Goal: Task Accomplishment & Management: Complete application form

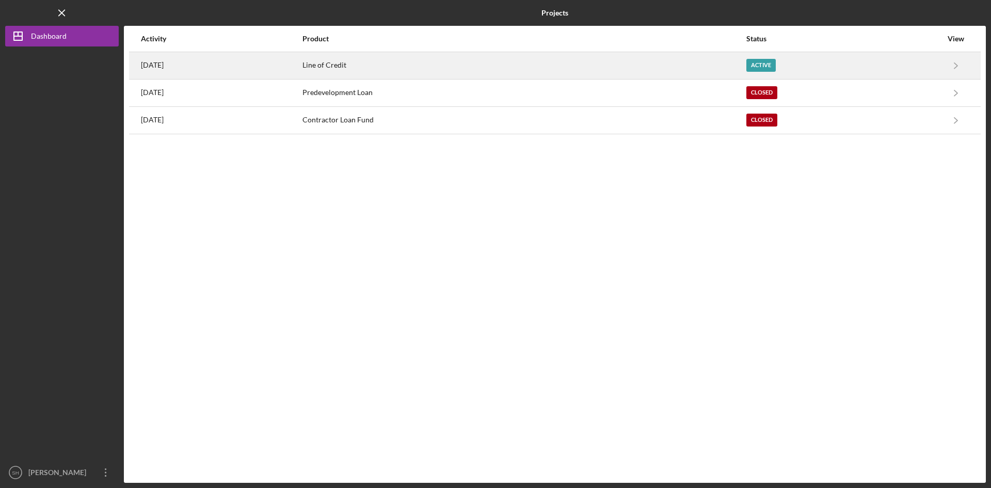
click at [771, 61] on div "Active" at bounding box center [761, 65] width 29 height 13
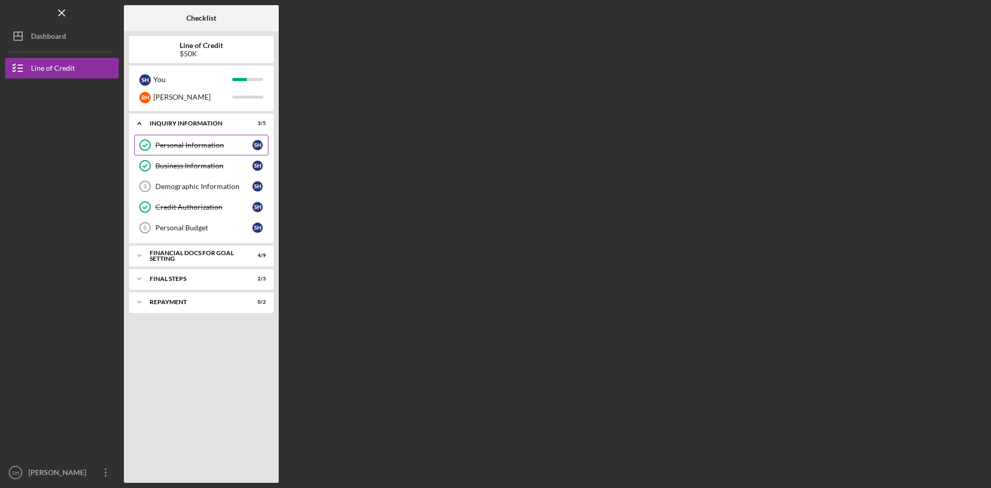
click at [208, 143] on div "Personal Information" at bounding box center [203, 145] width 97 height 8
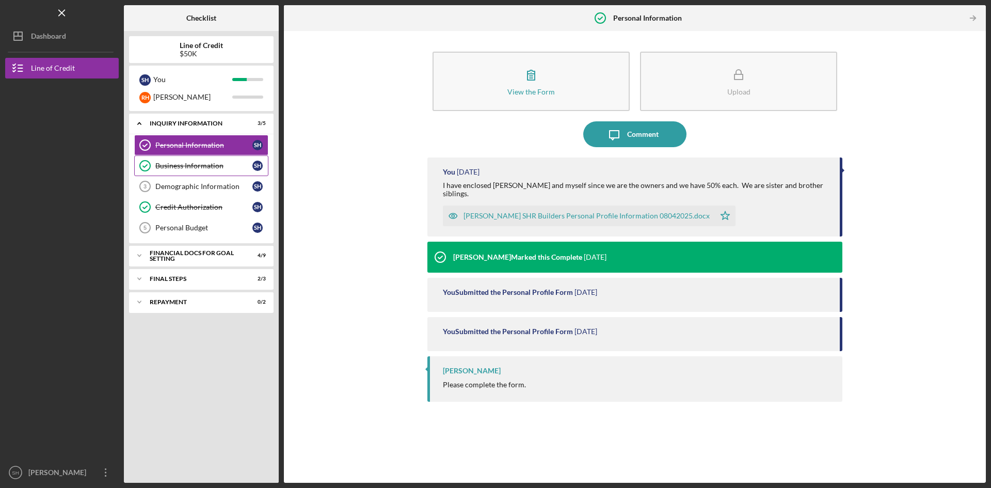
click at [196, 165] on div "Business Information" at bounding box center [203, 166] width 97 height 8
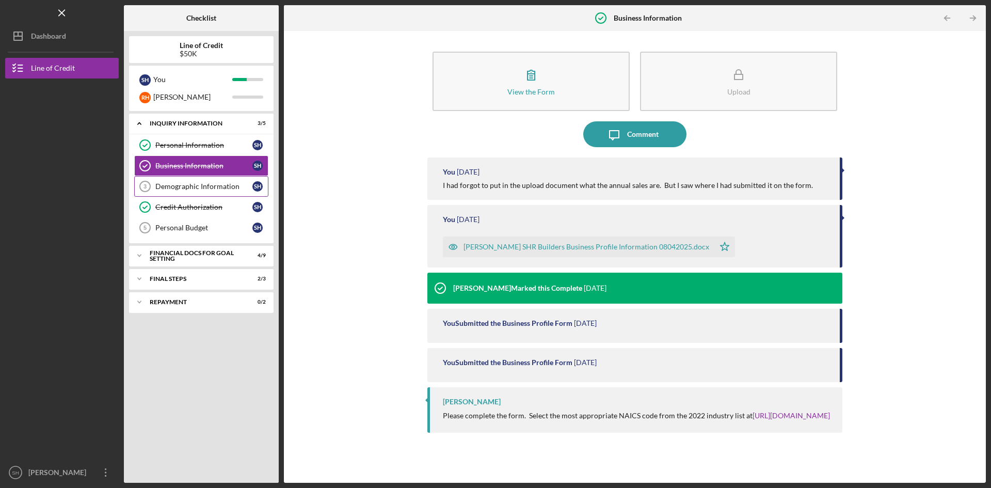
click at [193, 185] on div "Demographic Information" at bounding box center [203, 186] width 97 height 8
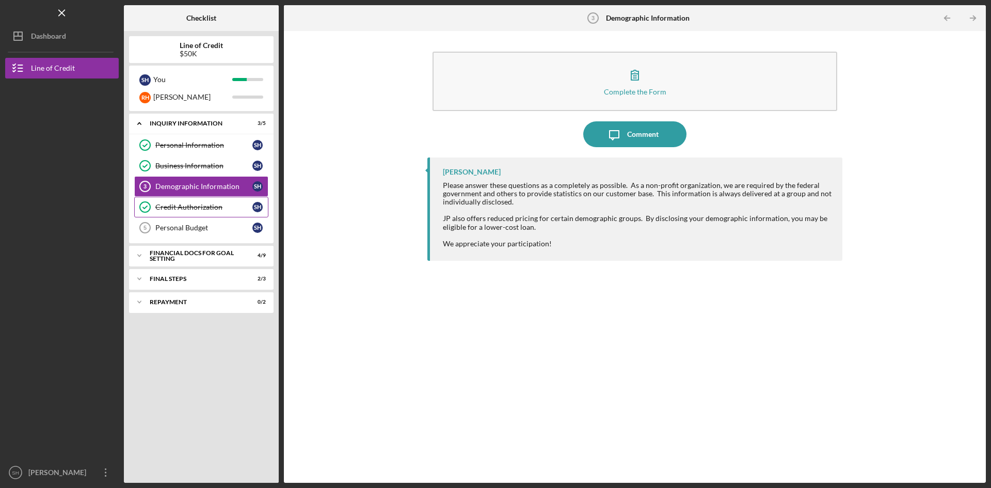
click at [186, 206] on div "Credit Authorization" at bounding box center [203, 207] width 97 height 8
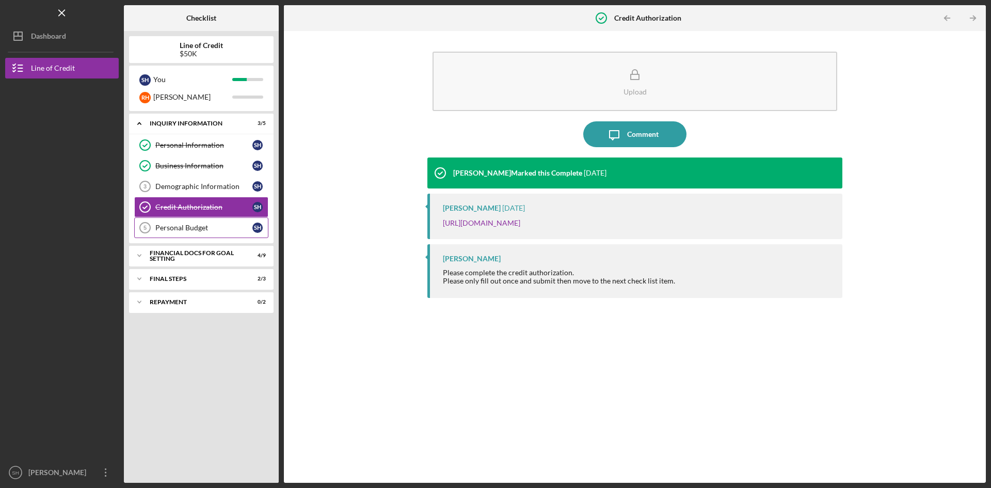
click at [182, 225] on div "Personal Budget" at bounding box center [203, 228] width 97 height 8
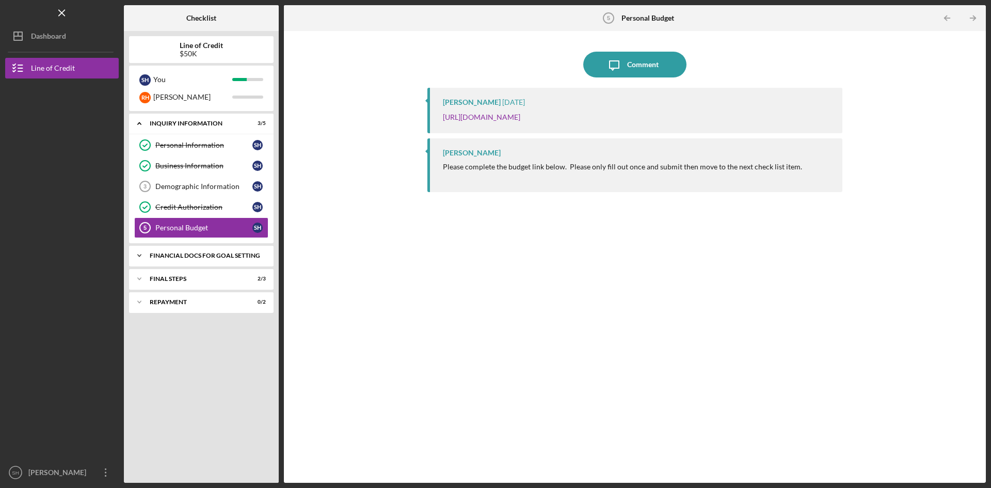
click at [183, 251] on div "Icon/Expander Financial Docs for Goal Setting 4 / 9" at bounding box center [201, 255] width 145 height 21
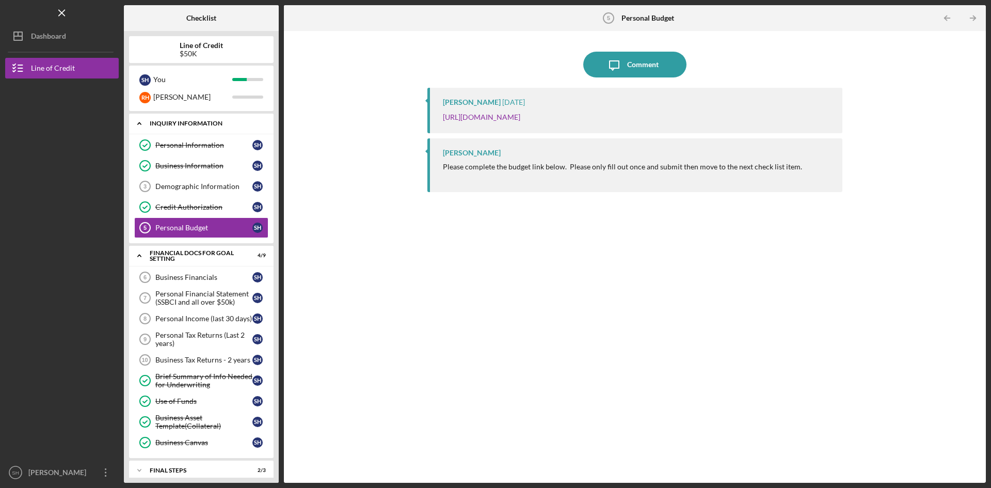
click at [186, 120] on div "Icon/Expander INQUIRY INFORMATION 3 / 5" at bounding box center [201, 123] width 145 height 21
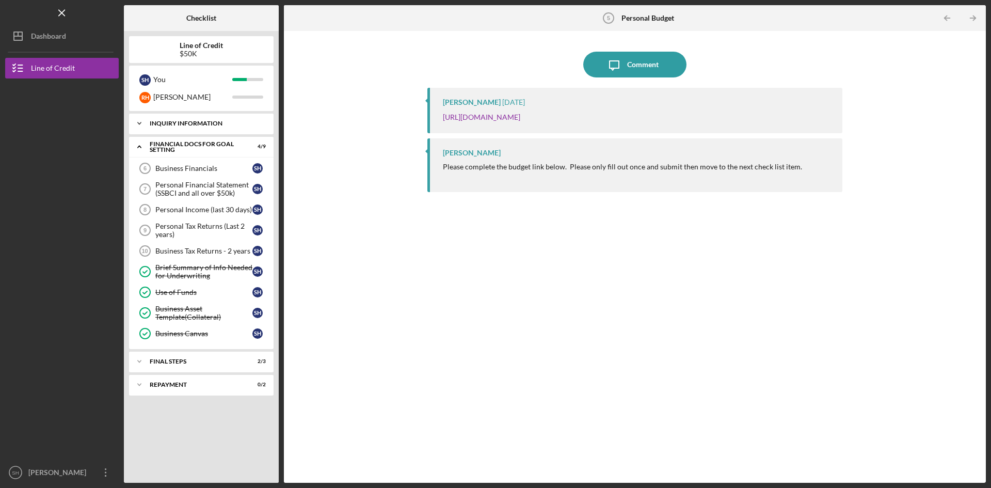
click at [185, 117] on div "Icon/Expander INQUIRY INFORMATION 3 / 5" at bounding box center [201, 123] width 145 height 21
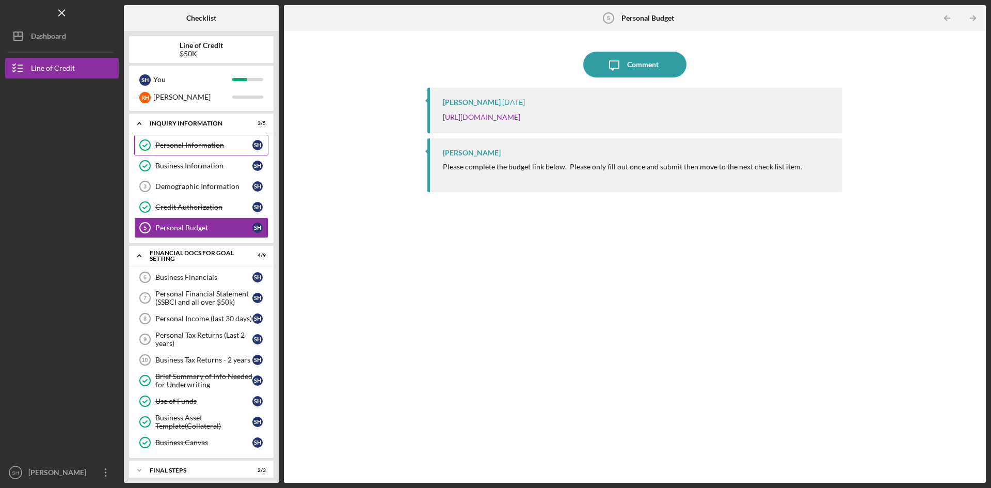
click at [195, 140] on link "Personal Information Personal Information S H" at bounding box center [201, 145] width 134 height 21
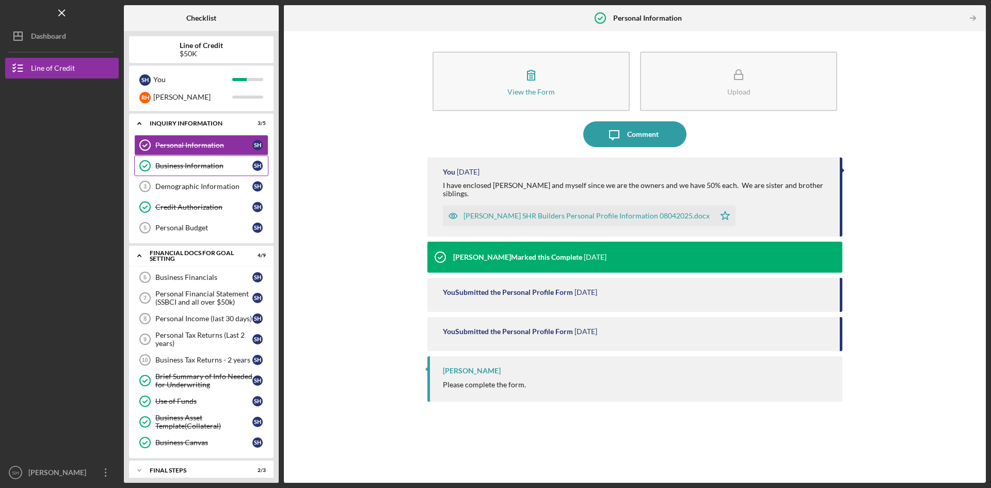
click at [208, 164] on div "Business Information" at bounding box center [203, 166] width 97 height 8
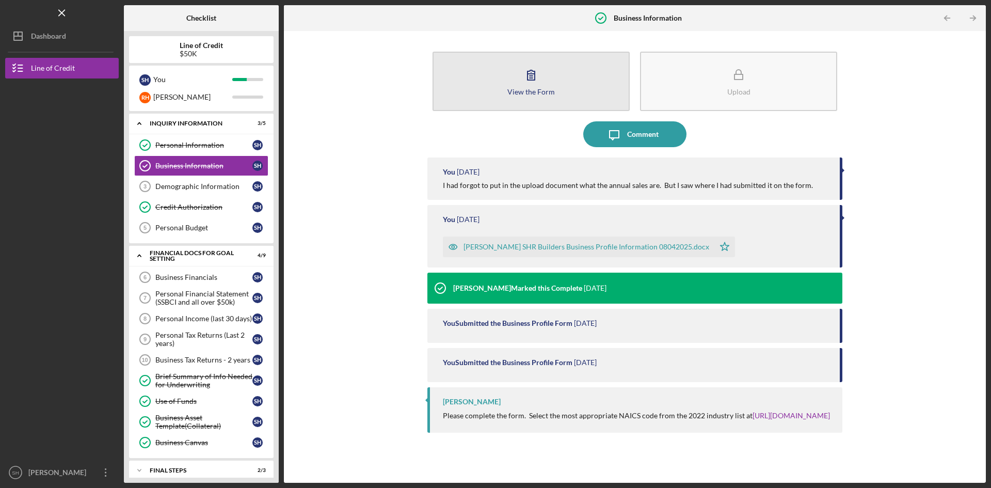
click at [541, 86] on icon "button" at bounding box center [531, 75] width 26 height 26
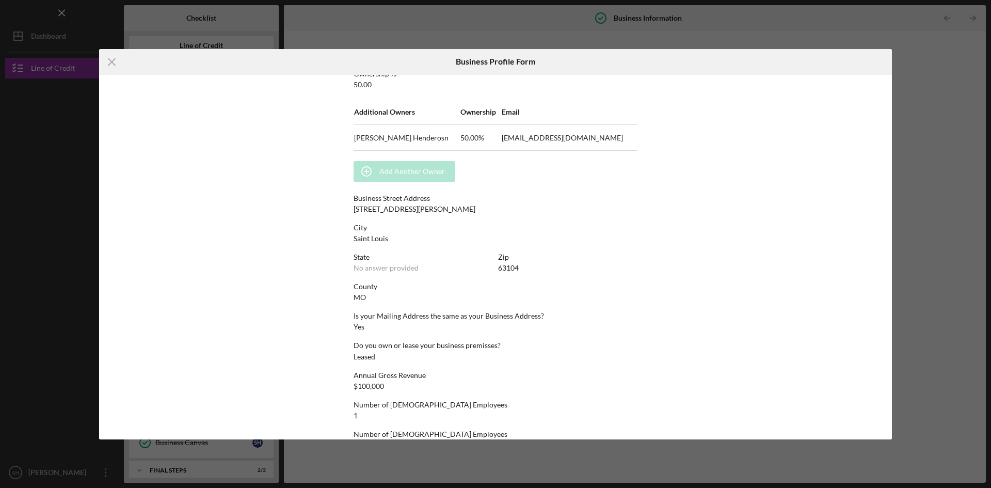
scroll to position [472, 0]
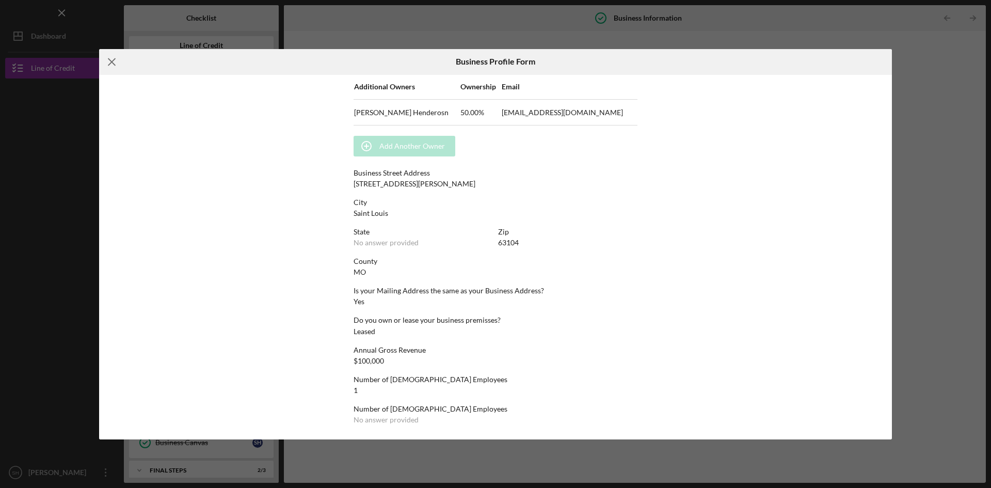
click at [109, 62] on icon "Icon/Menu Close" at bounding box center [112, 62] width 26 height 26
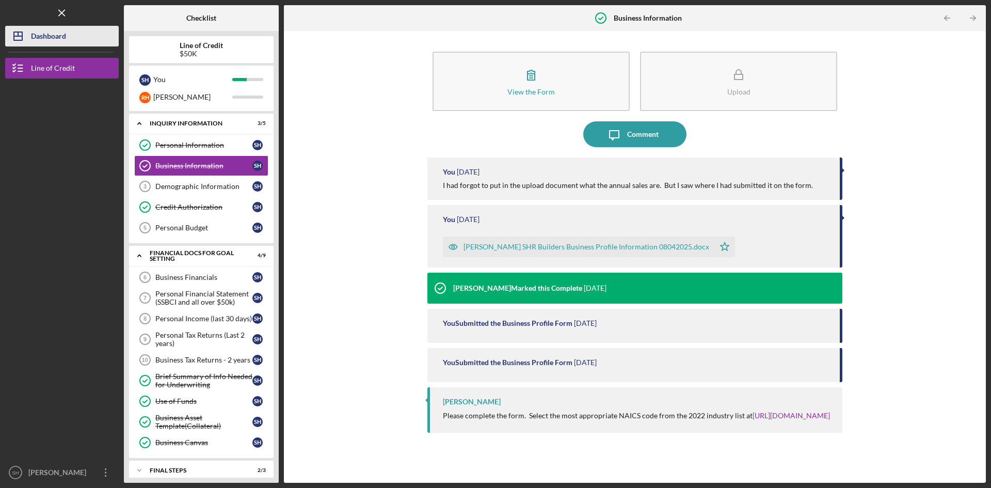
click at [47, 39] on div "Dashboard" at bounding box center [48, 37] width 35 height 23
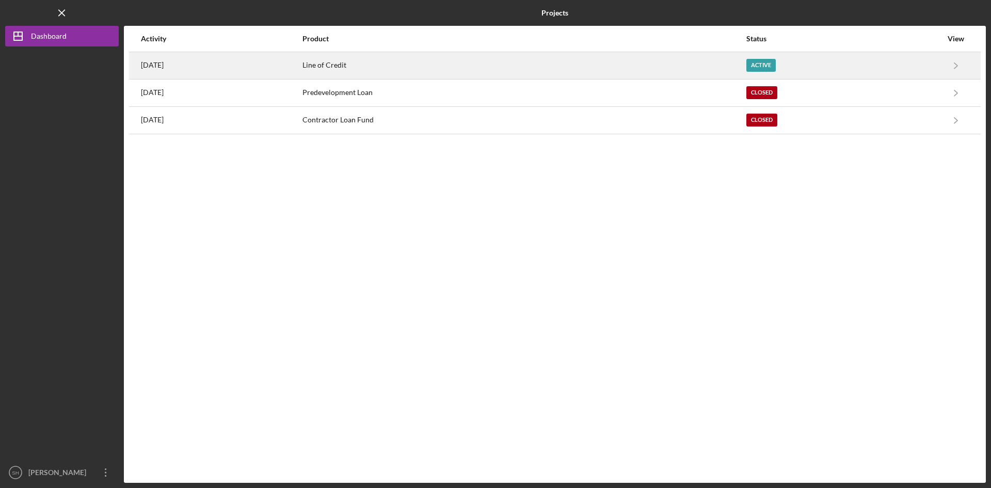
click at [768, 59] on div "Active" at bounding box center [761, 65] width 29 height 13
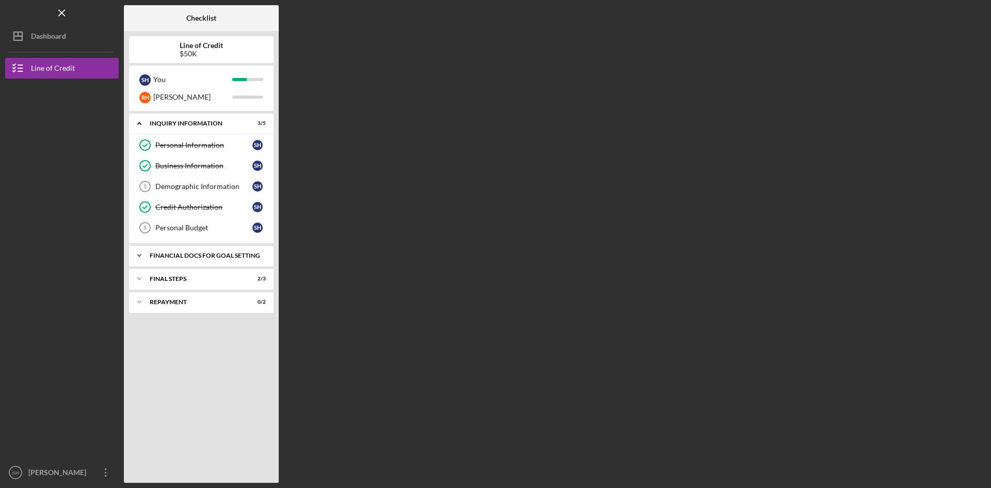
click at [213, 255] on div "Financial Docs for Goal Setting" at bounding box center [205, 255] width 111 height 6
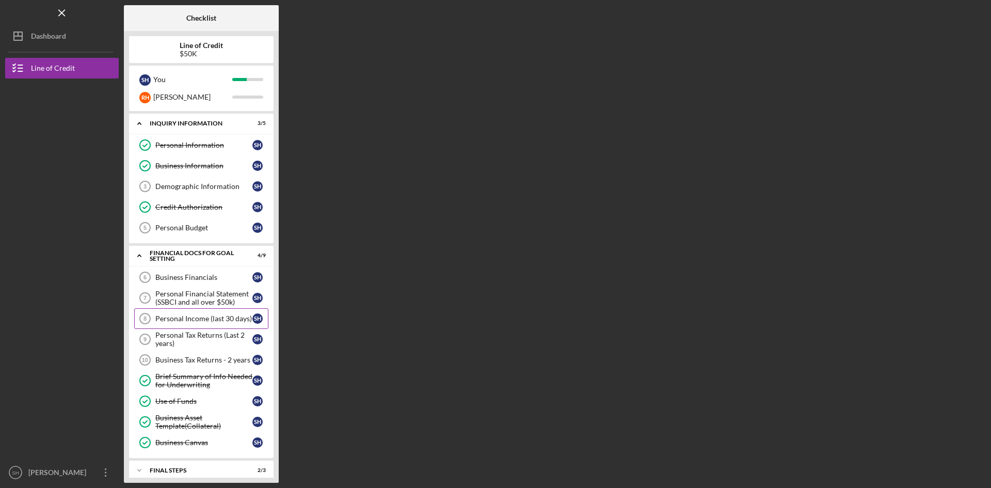
click at [226, 317] on div "Personal Income (last 30 days)" at bounding box center [203, 318] width 97 height 8
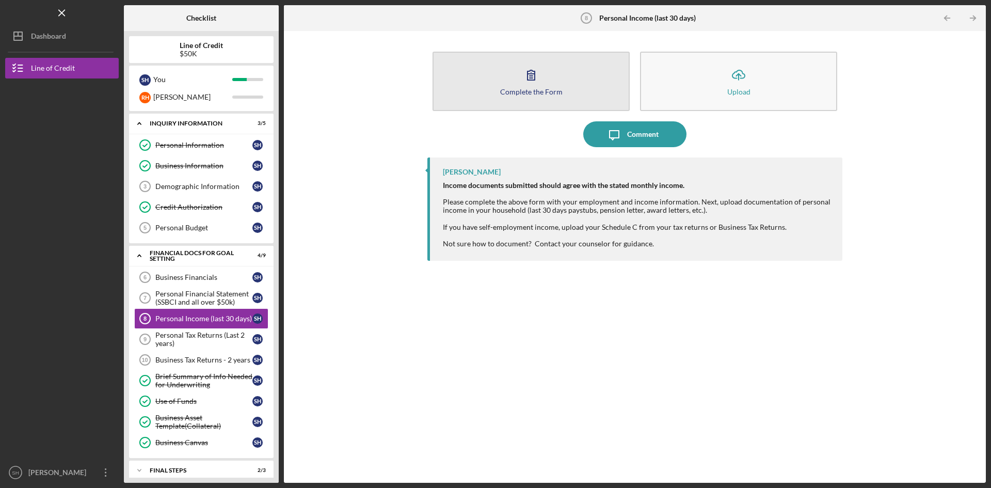
click at [549, 87] on button "Complete the Form Form" at bounding box center [531, 81] width 197 height 59
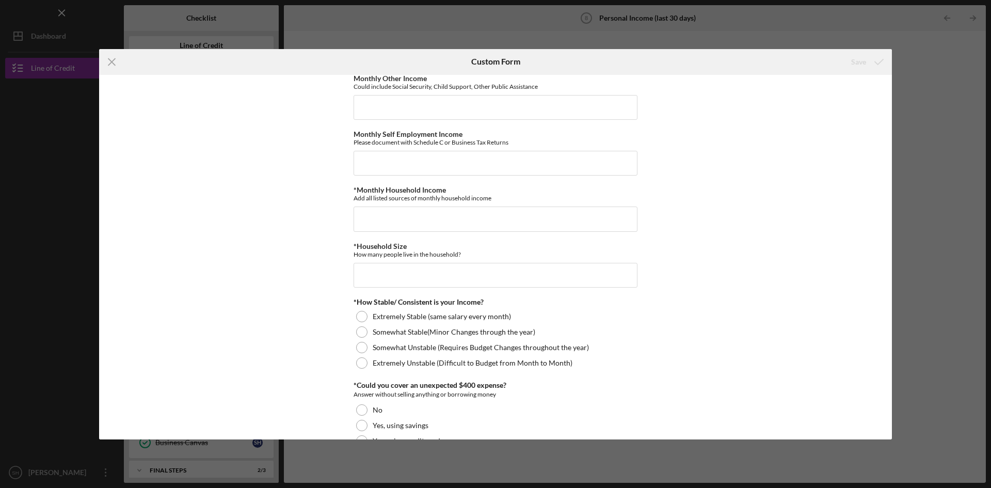
scroll to position [507, 0]
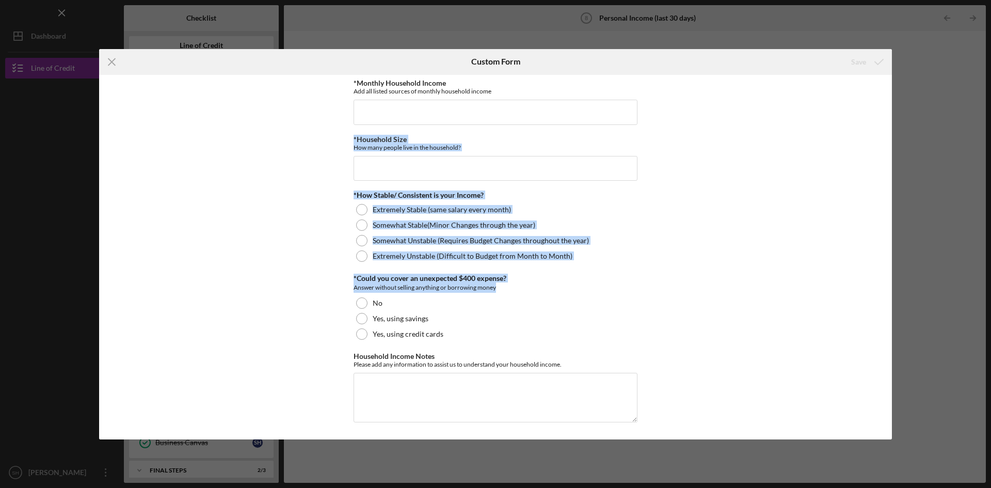
drag, startPoint x: 893, startPoint y: 292, endPoint x: 881, endPoint y: 129, distance: 163.1
click at [886, 87] on div "Icon/Menu Close Custom Form Save Employment Information *Employment Status Empl…" at bounding box center [495, 244] width 991 height 488
click at [740, 257] on div "Employment Information *Employment Status Employed More than Full Time Employed…" at bounding box center [495, 257] width 793 height 365
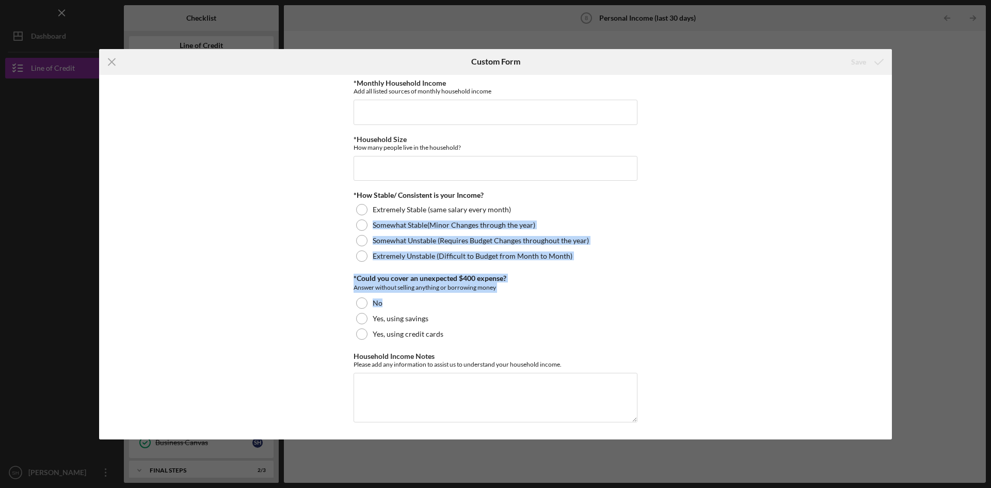
drag, startPoint x: 889, startPoint y: 294, endPoint x: 891, endPoint y: 201, distance: 93.0
click at [891, 201] on div "Employment Information *Employment Status Employed More than Full Time Employed…" at bounding box center [495, 257] width 793 height 365
click at [821, 287] on div "Employment Information *Employment Status Employed More than Full Time Employed…" at bounding box center [495, 257] width 793 height 365
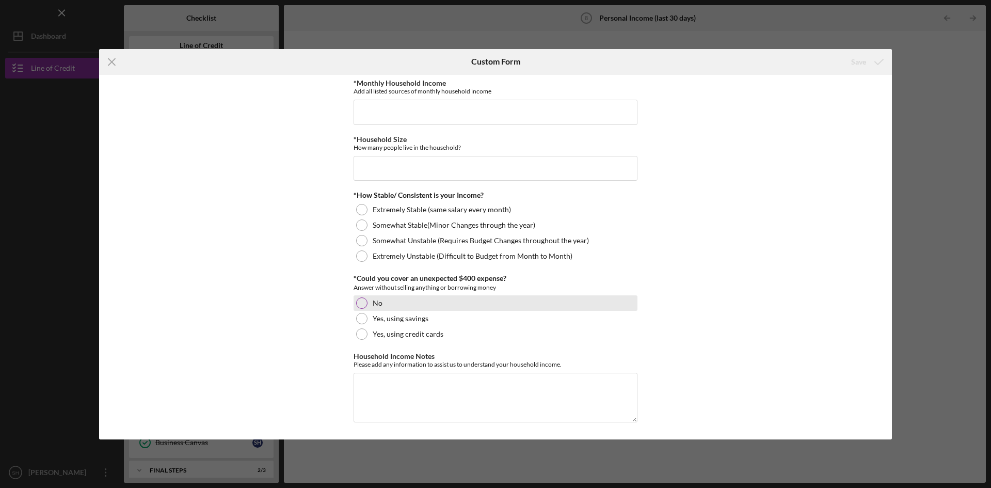
click at [365, 303] on div at bounding box center [361, 302] width 11 height 11
click at [362, 302] on div at bounding box center [361, 302] width 5 height 5
click at [360, 301] on div at bounding box center [361, 302] width 5 height 5
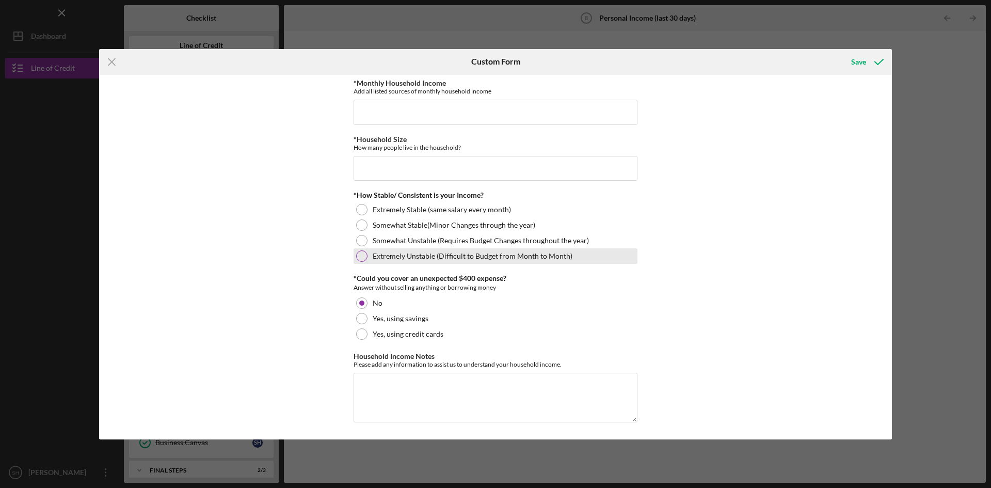
click at [361, 255] on div at bounding box center [361, 255] width 11 height 11
click at [456, 157] on input "*Household Size" at bounding box center [496, 168] width 284 height 25
type input "6"
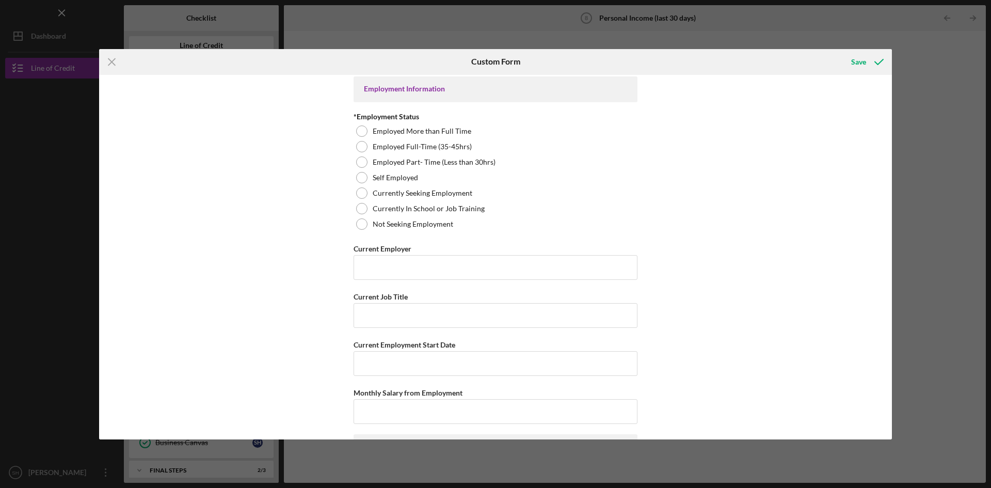
scroll to position [0, 0]
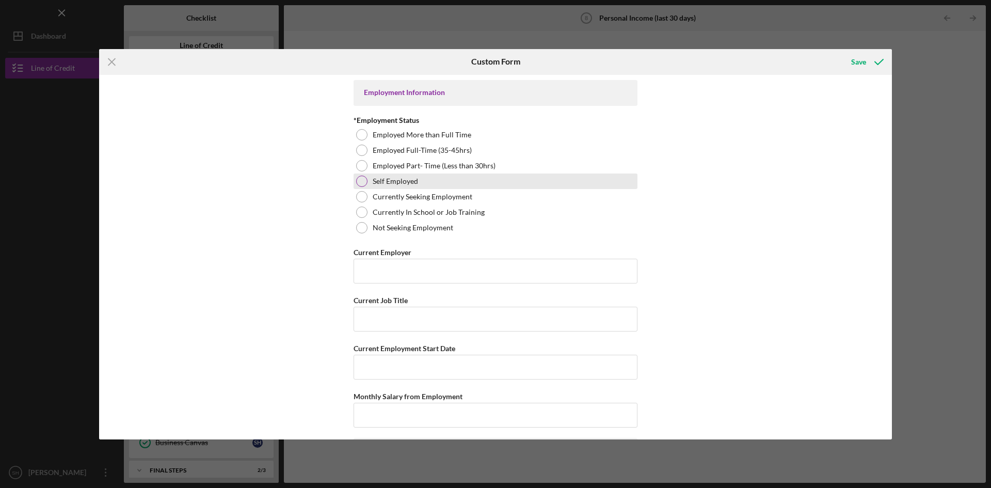
click at [362, 178] on div at bounding box center [361, 181] width 11 height 11
click at [110, 60] on line at bounding box center [111, 61] width 7 height 7
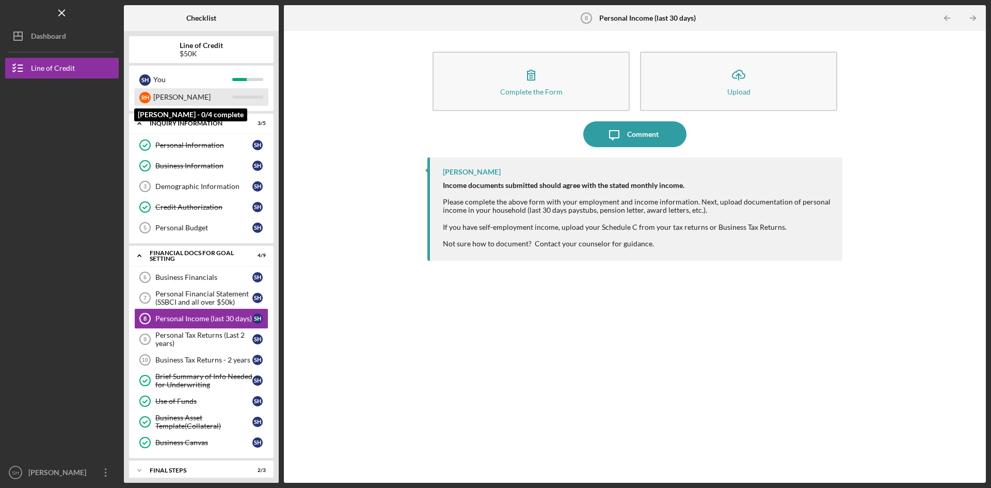
click at [143, 97] on div "R H" at bounding box center [144, 97] width 11 height 11
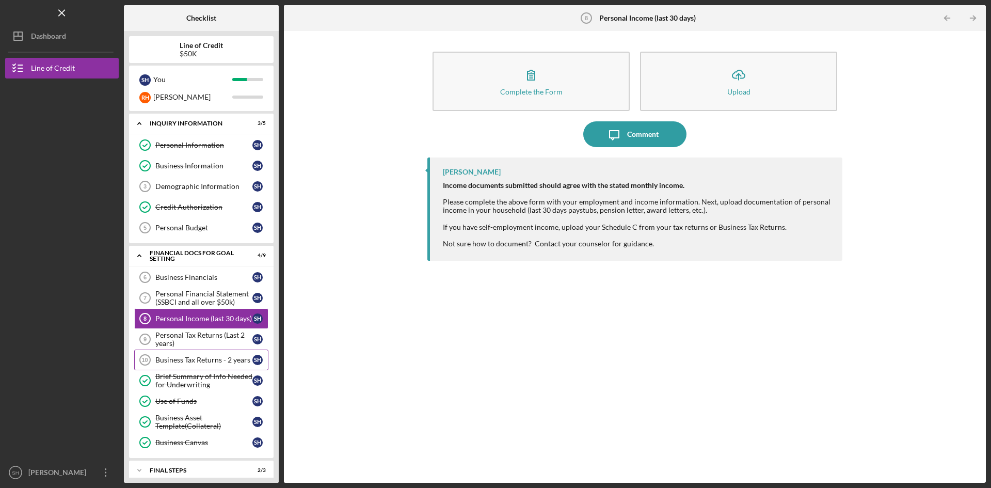
click at [162, 360] on div "Business Tax Returns - 2 years" at bounding box center [203, 360] width 97 height 8
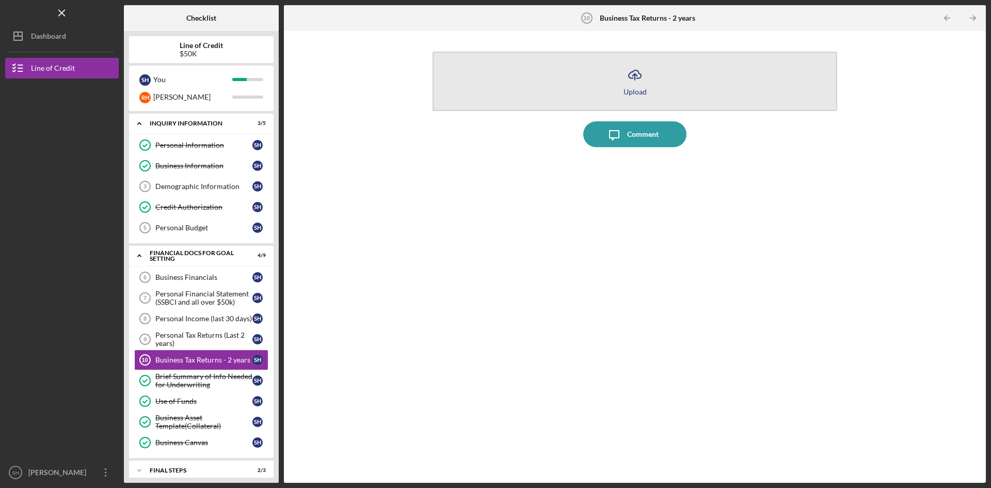
click at [636, 80] on icon "Icon/Upload" at bounding box center [635, 75] width 26 height 26
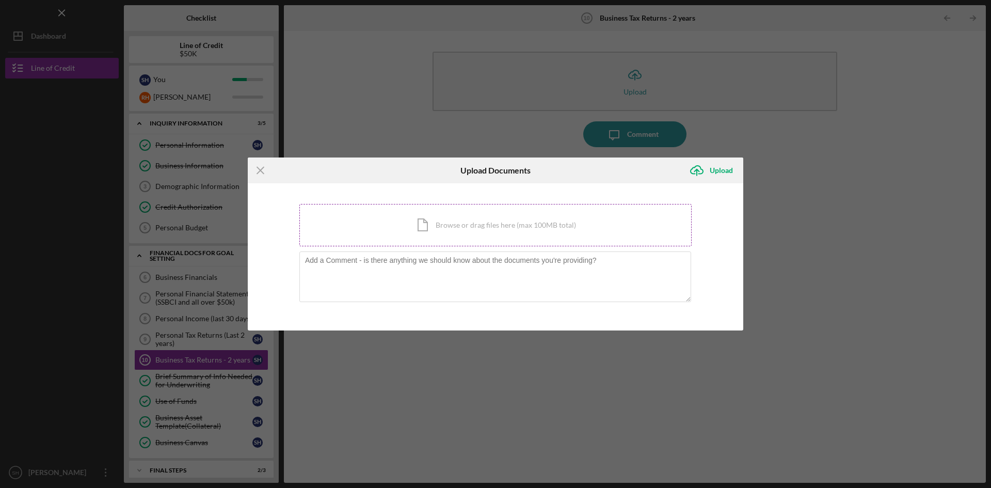
click at [469, 226] on div "Icon/Document Browse or drag files here (max 100MB total) Tap to choose files o…" at bounding box center [495, 225] width 392 height 42
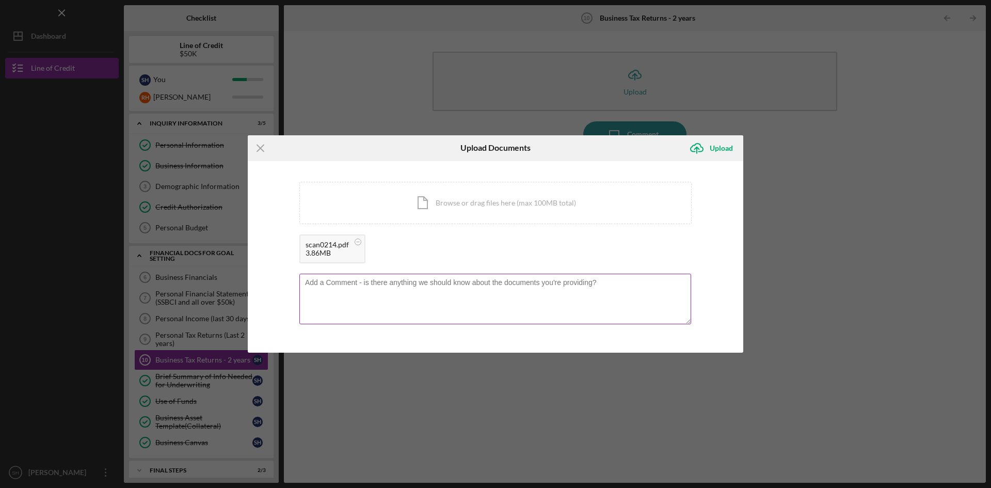
click at [306, 284] on textarea at bounding box center [495, 299] width 392 height 51
drag, startPoint x: 397, startPoint y: 284, endPoint x: 572, endPoint y: 289, distance: 175.6
click at [572, 289] on textarea "Because of the [MEDICAL_DATA] we had clients that had to put their project on h…" at bounding box center [495, 299] width 392 height 51
drag, startPoint x: 582, startPoint y: 284, endPoint x: 686, endPoint y: 279, distance: 103.9
click at [686, 279] on textarea "Because of the [MEDICAL_DATA] we had a Single family Home Project that we was w…" at bounding box center [495, 299] width 392 height 51
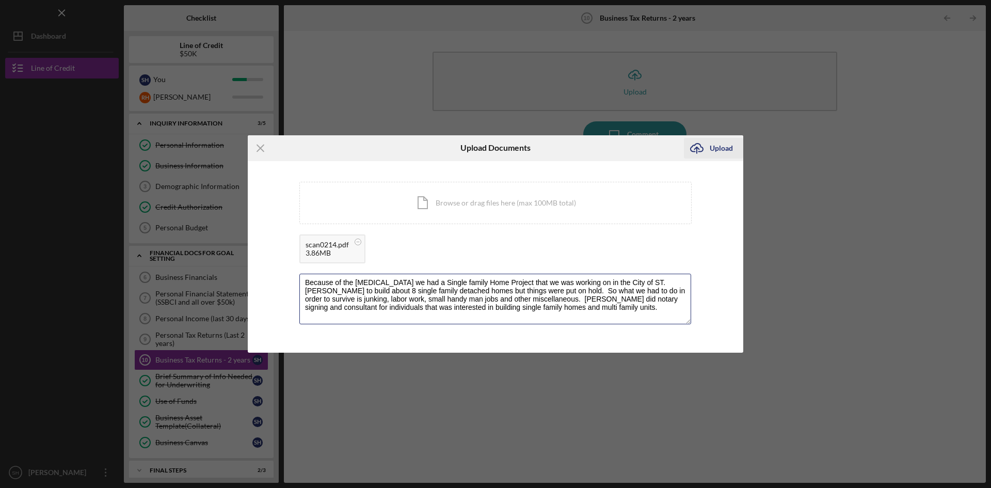
type textarea "Because of the [MEDICAL_DATA] we had a Single family Home Project that we was w…"
click at [721, 145] on div "Upload" at bounding box center [721, 148] width 23 height 21
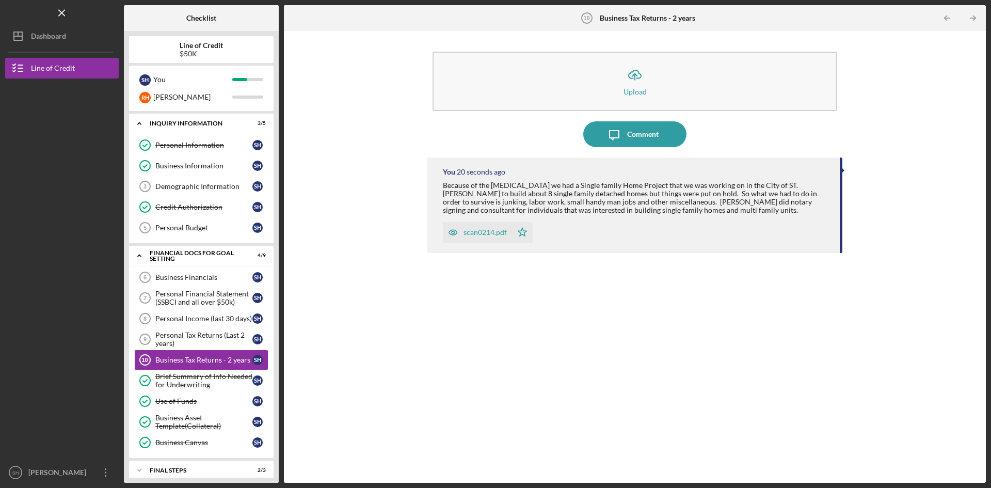
click at [679, 184] on div "Because of the [MEDICAL_DATA] we had a Single family Home Project that we was w…" at bounding box center [636, 197] width 387 height 33
click at [844, 172] on div at bounding box center [843, 170] width 3 height 5
click at [194, 273] on link "Business Financials 6 Business Financials S H" at bounding box center [201, 277] width 134 height 21
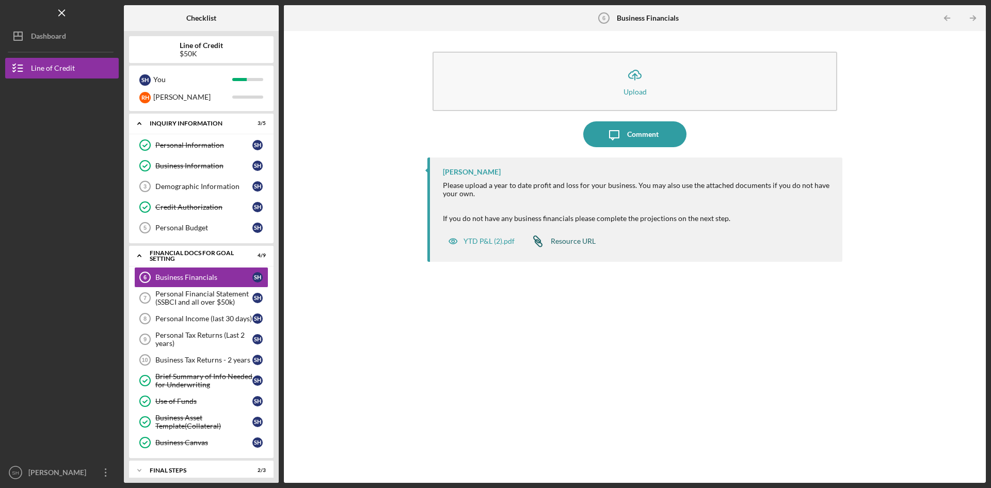
click at [565, 237] on div "Resource URL" at bounding box center [573, 241] width 45 height 8
click at [212, 353] on link "Business Tax Returns - 2 years 10 Business Tax Returns - 2 years S H" at bounding box center [201, 360] width 134 height 21
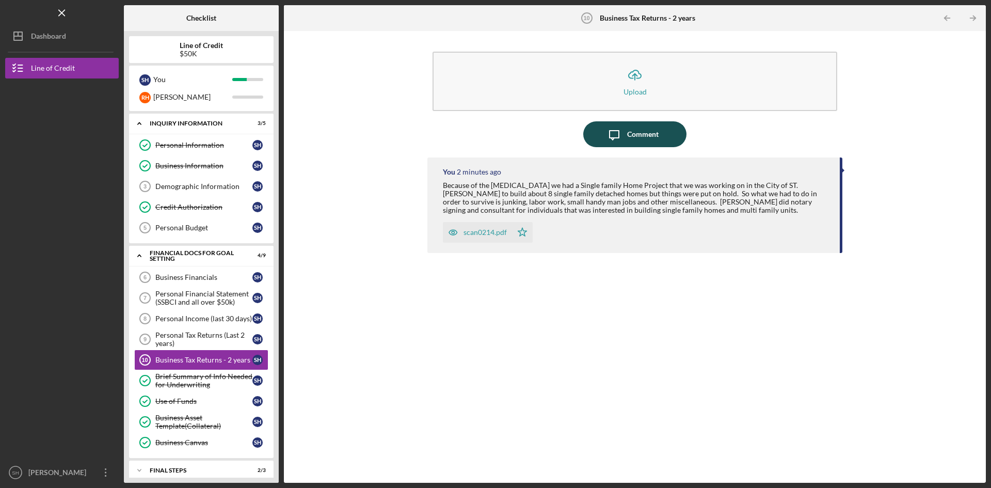
click at [657, 133] on div "Comment" at bounding box center [642, 134] width 31 height 26
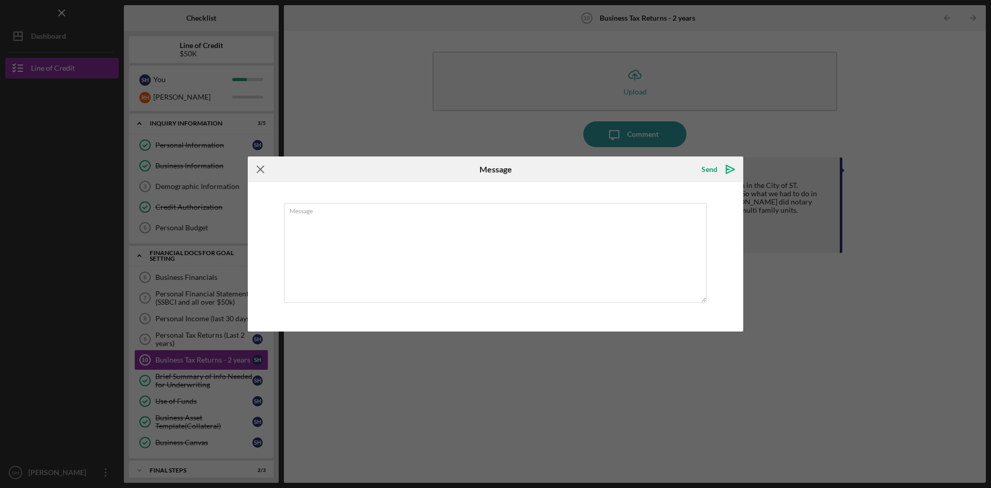
click at [263, 167] on icon "Icon/Menu Close" at bounding box center [261, 169] width 26 height 26
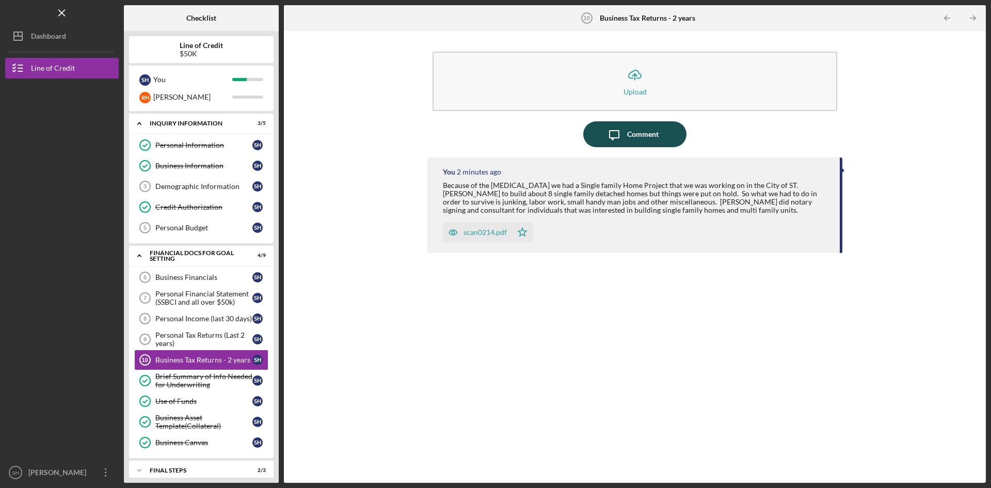
click at [661, 136] on button "Icon/Message Comment" at bounding box center [634, 134] width 103 height 26
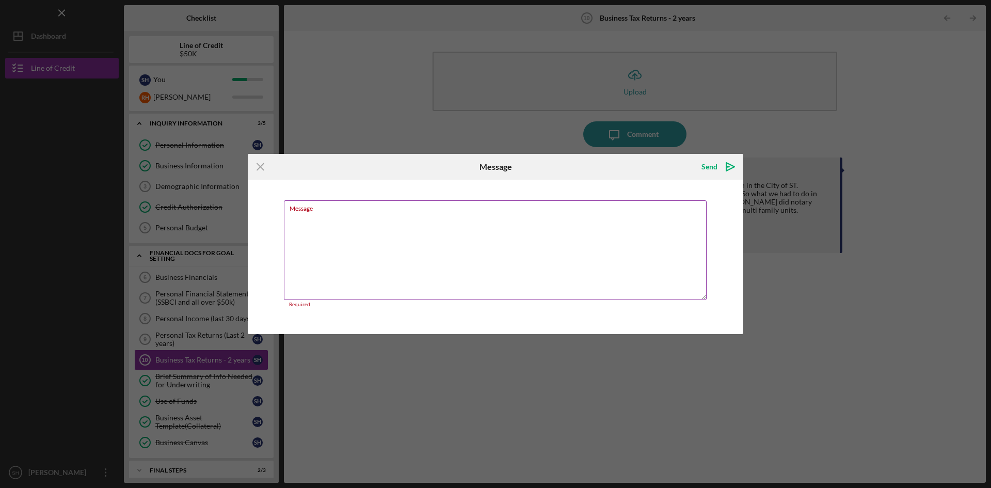
click at [324, 207] on label "Message" at bounding box center [498, 206] width 417 height 11
click at [324, 207] on textarea "Message" at bounding box center [495, 250] width 423 height 100
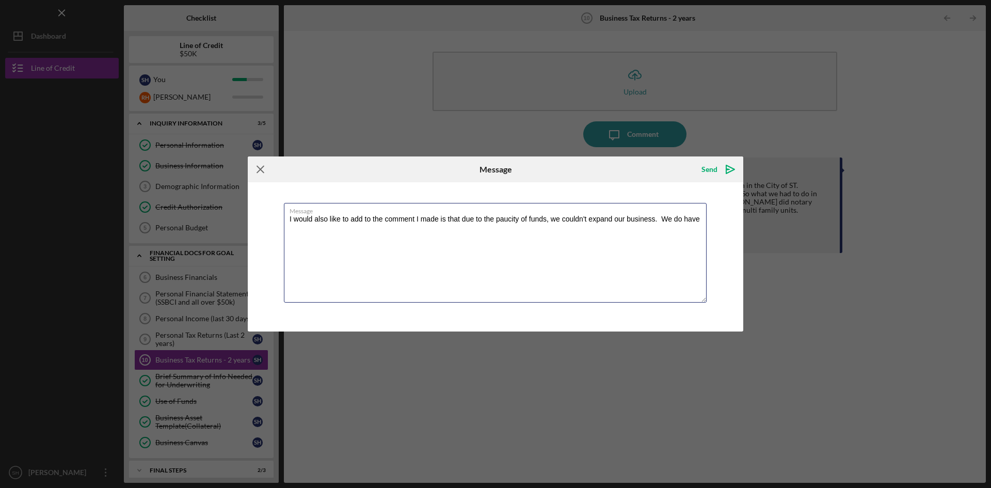
type textarea "I would also like to add to the comment I made is that due to the paucity of fu…"
click at [257, 169] on icon "Icon/Menu Close" at bounding box center [261, 169] width 26 height 26
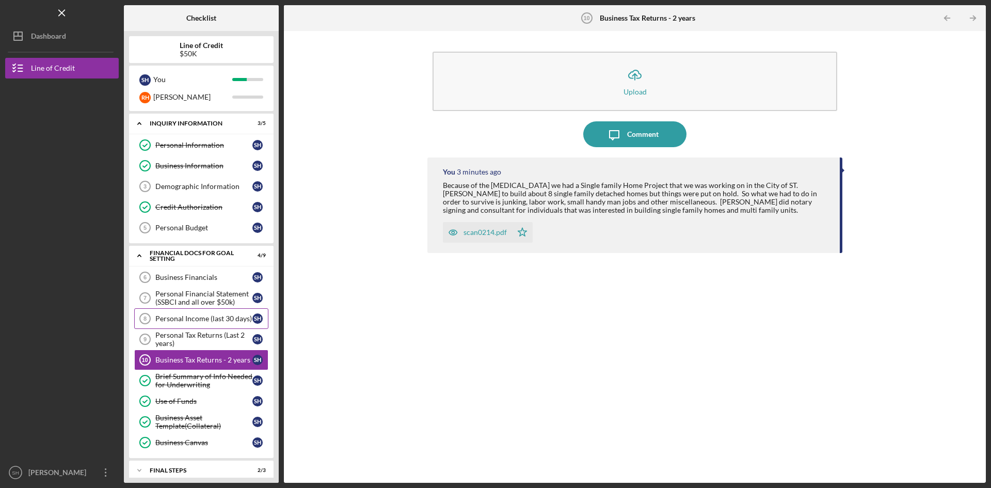
click at [183, 317] on div "Personal Income (last 30 days)" at bounding box center [203, 318] width 97 height 8
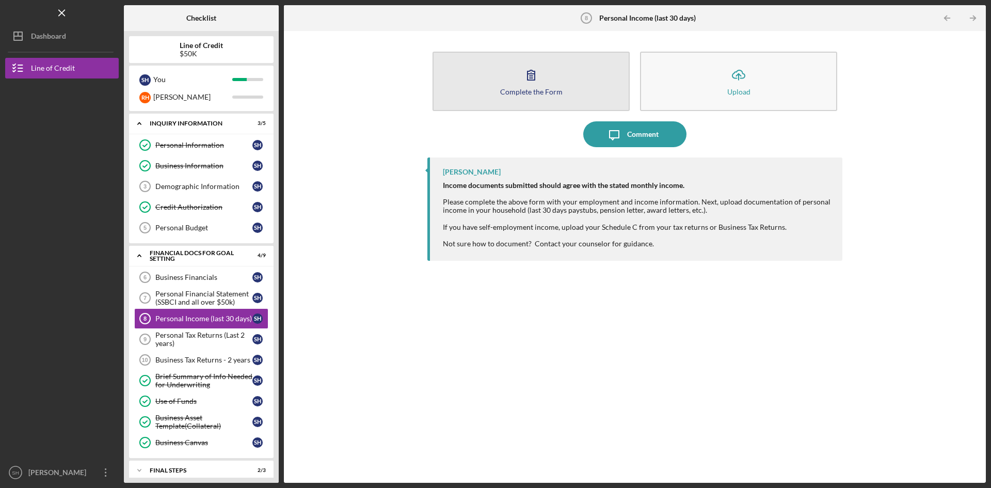
click at [533, 92] on div "Complete the Form" at bounding box center [531, 92] width 62 height 8
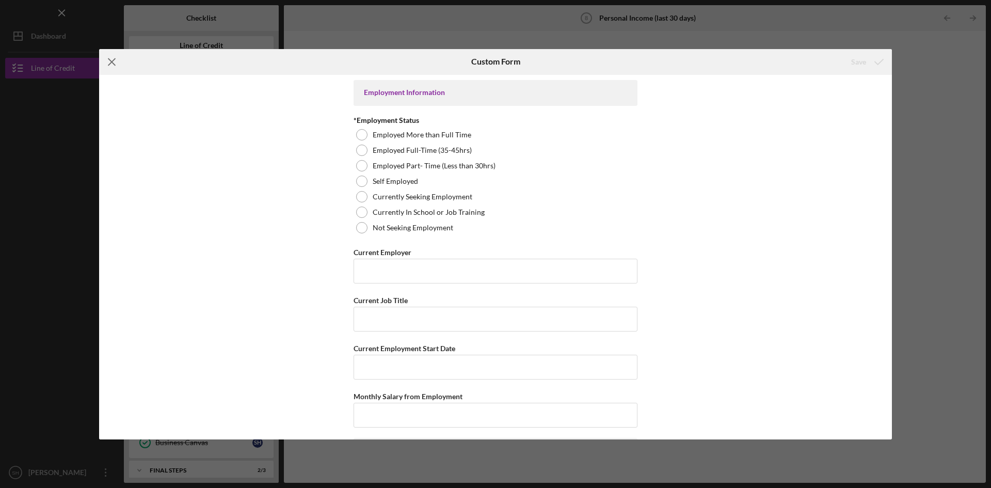
click at [106, 61] on icon "Icon/Menu Close" at bounding box center [112, 62] width 26 height 26
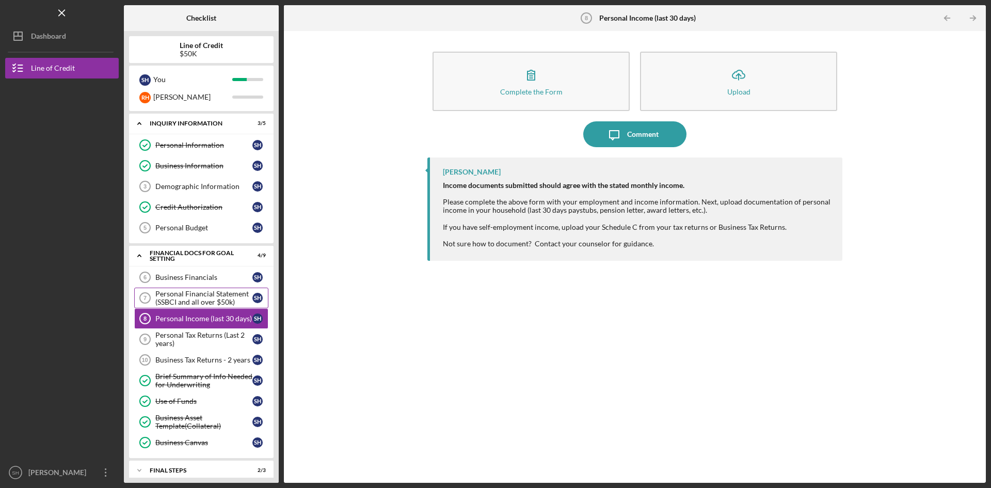
click at [217, 296] on div "Personal Financial Statement (SSBCI and all over $50k)" at bounding box center [203, 298] width 97 height 17
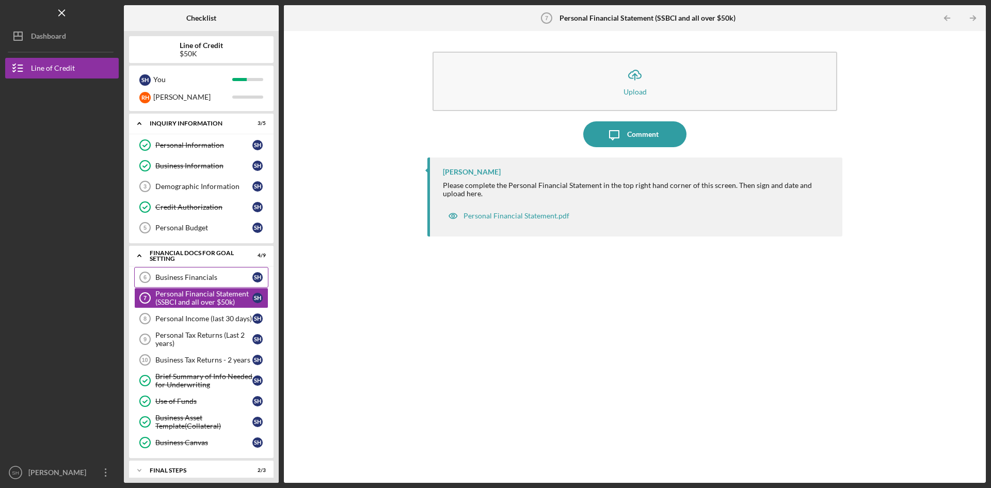
click at [190, 274] on div "Business Financials" at bounding box center [203, 277] width 97 height 8
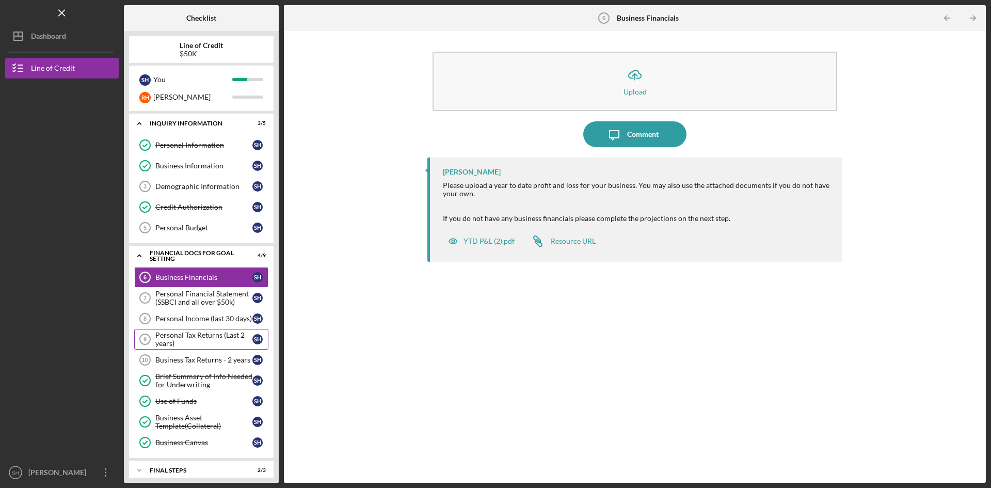
click at [196, 337] on div "Personal Tax Returns (Last 2 years)" at bounding box center [203, 339] width 97 height 17
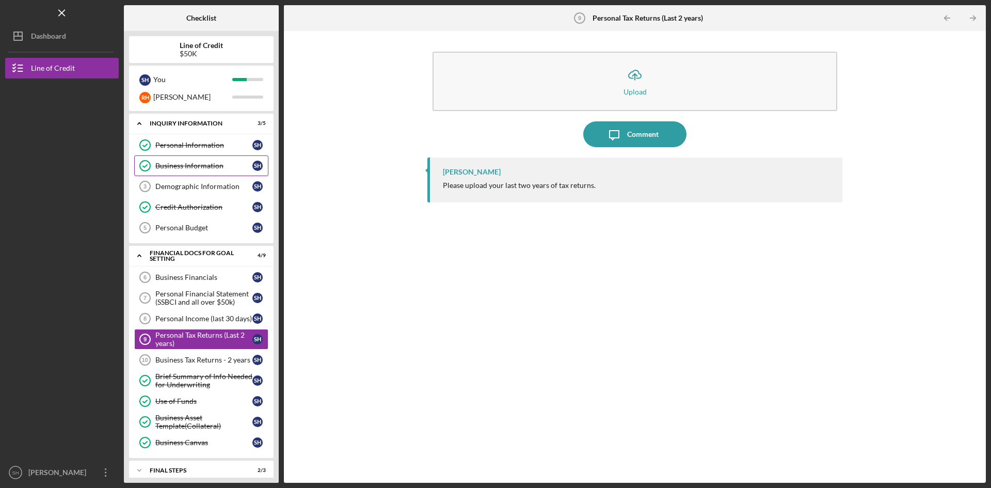
click at [182, 164] on div "Business Information" at bounding box center [203, 166] width 97 height 8
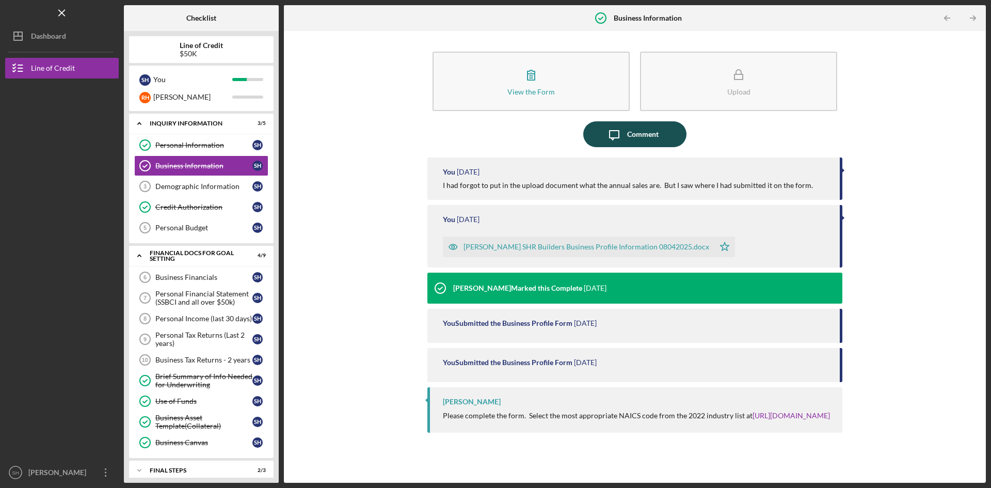
click at [634, 134] on div "Comment" at bounding box center [642, 134] width 31 height 26
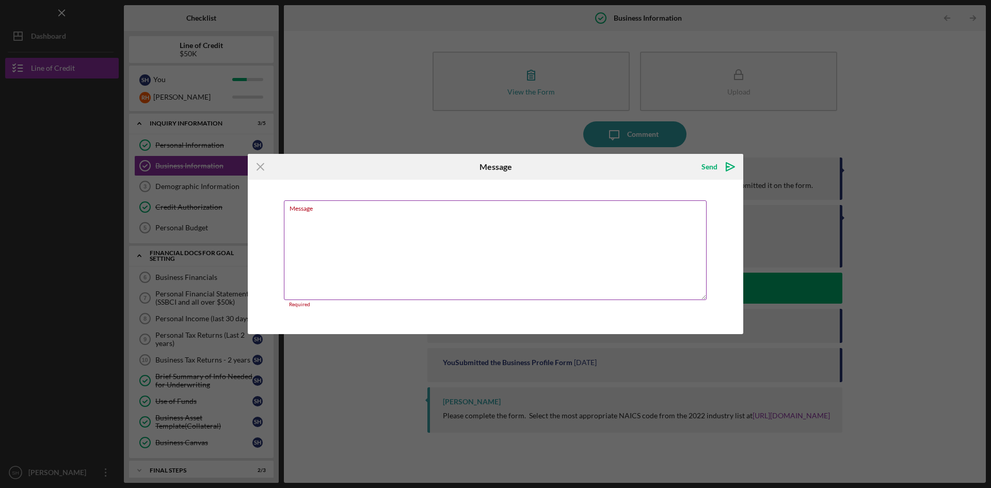
click at [311, 215] on div "Message Required" at bounding box center [495, 253] width 423 height 107
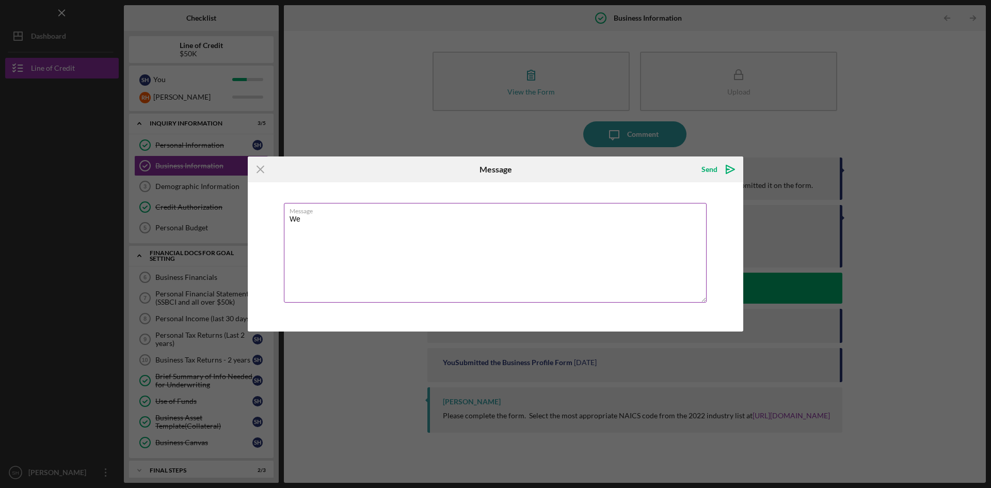
type textarea "W"
type textarea "We wo"
click at [265, 171] on icon "Icon/Menu Close" at bounding box center [261, 169] width 26 height 26
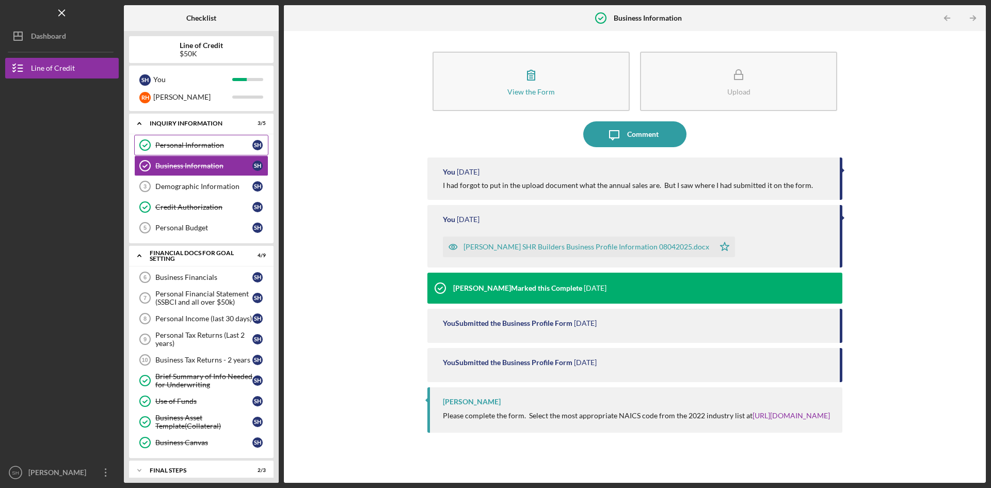
click at [191, 143] on div "Personal Information" at bounding box center [203, 145] width 97 height 8
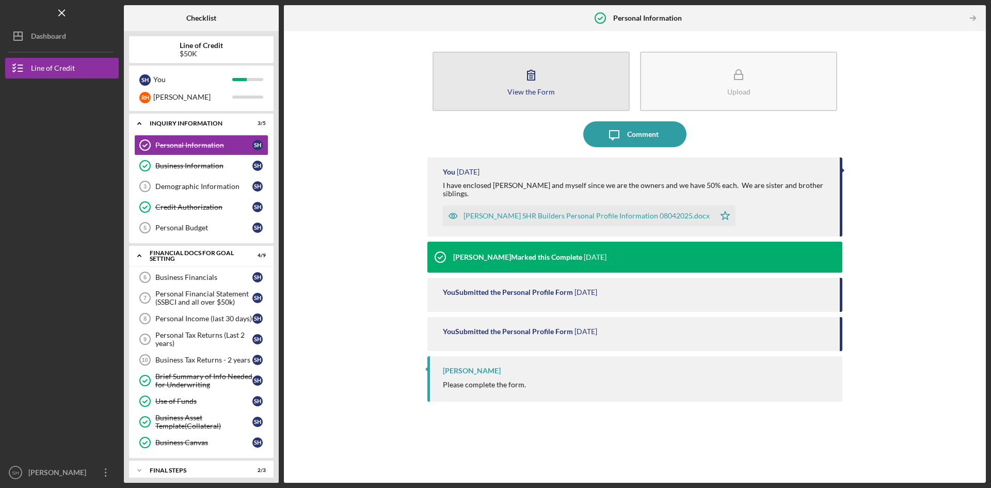
click at [516, 75] on button "View the Form Form" at bounding box center [531, 81] width 197 height 59
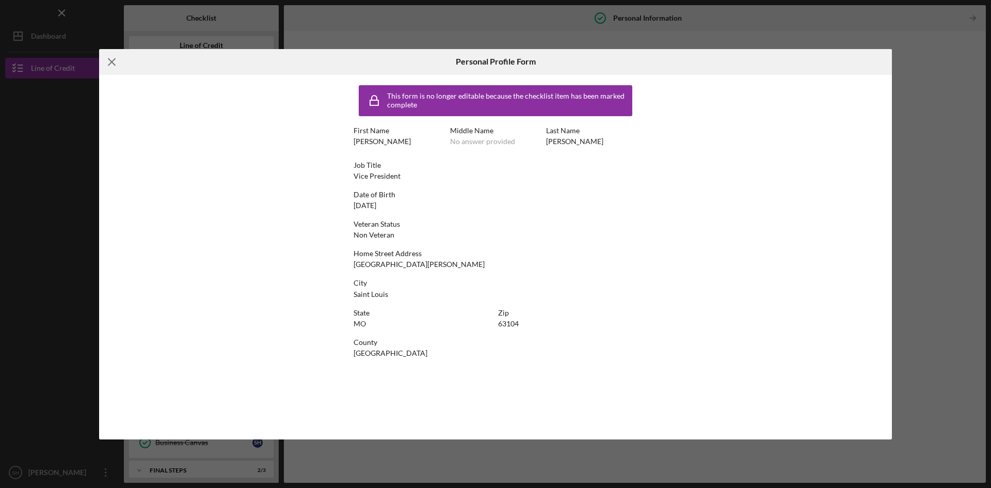
click at [109, 59] on line at bounding box center [111, 61] width 7 height 7
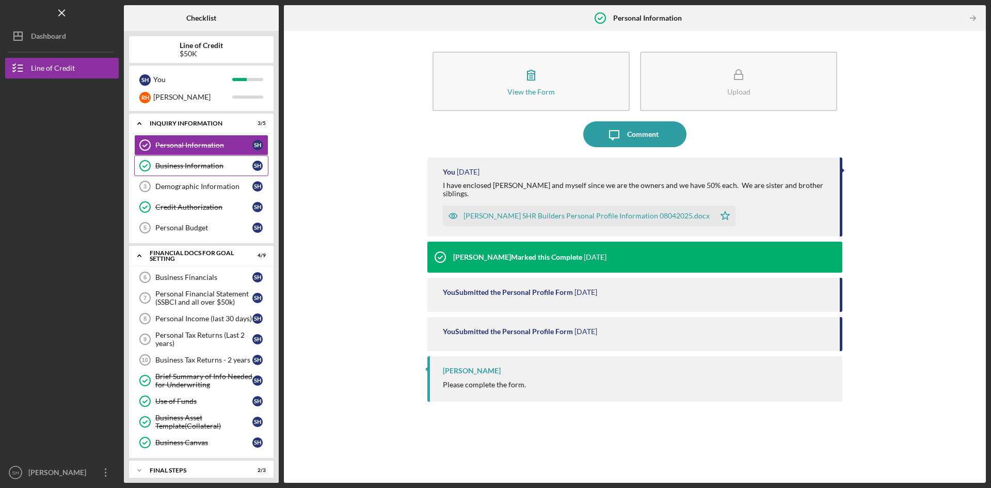
click at [215, 164] on div "Business Information" at bounding box center [203, 166] width 97 height 8
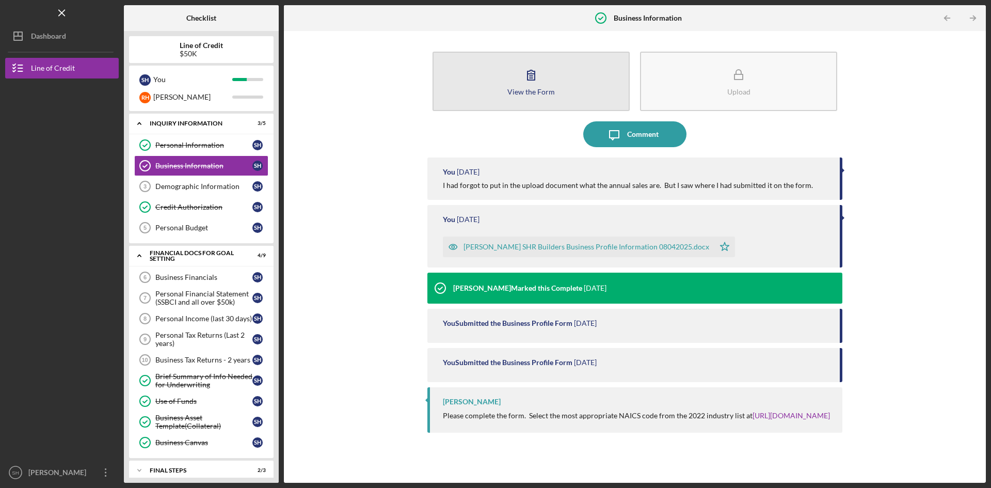
click at [545, 80] on button "View the Form Form" at bounding box center [531, 81] width 197 height 59
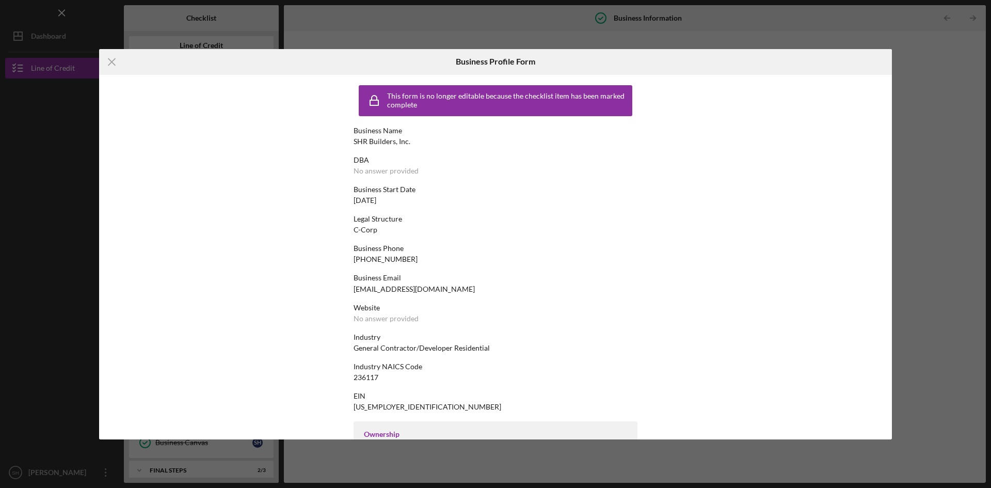
drag, startPoint x: 892, startPoint y: 101, endPoint x: 892, endPoint y: 115, distance: 13.4
click at [892, 115] on div "Icon/Menu Close Business Profile Form This form is no longer editable because t…" at bounding box center [495, 244] width 991 height 488
click at [108, 56] on icon "Icon/Menu Close" at bounding box center [112, 62] width 26 height 26
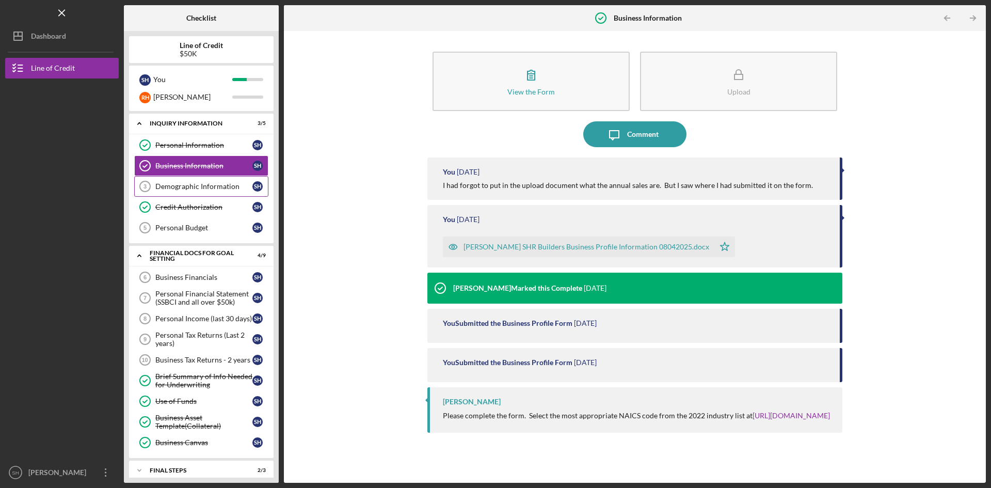
click at [213, 183] on div "Demographic Information" at bounding box center [203, 186] width 97 height 8
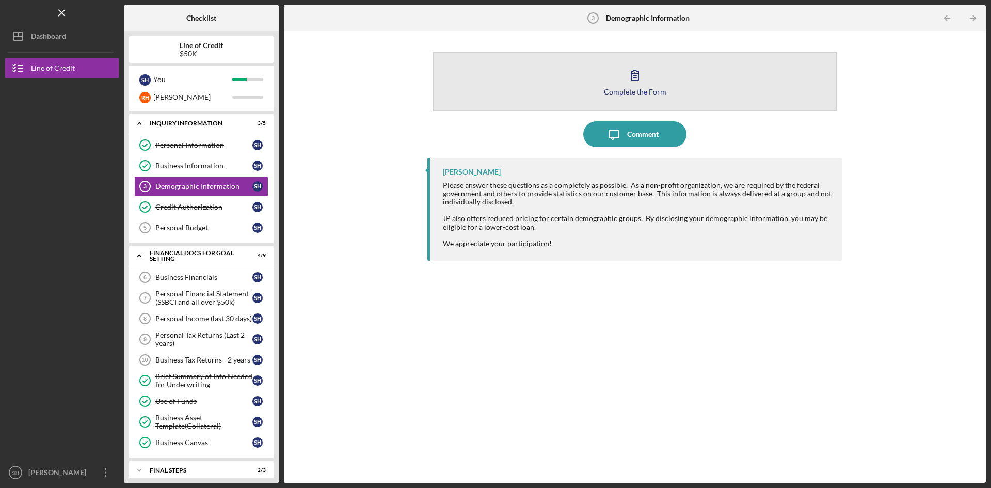
click at [534, 68] on button "Complete the Form Form" at bounding box center [635, 81] width 405 height 59
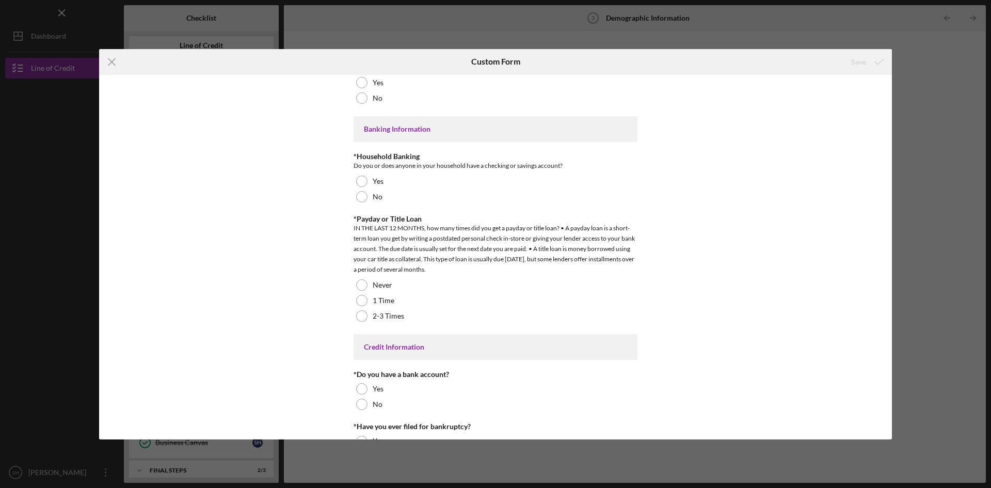
scroll to position [1962, 0]
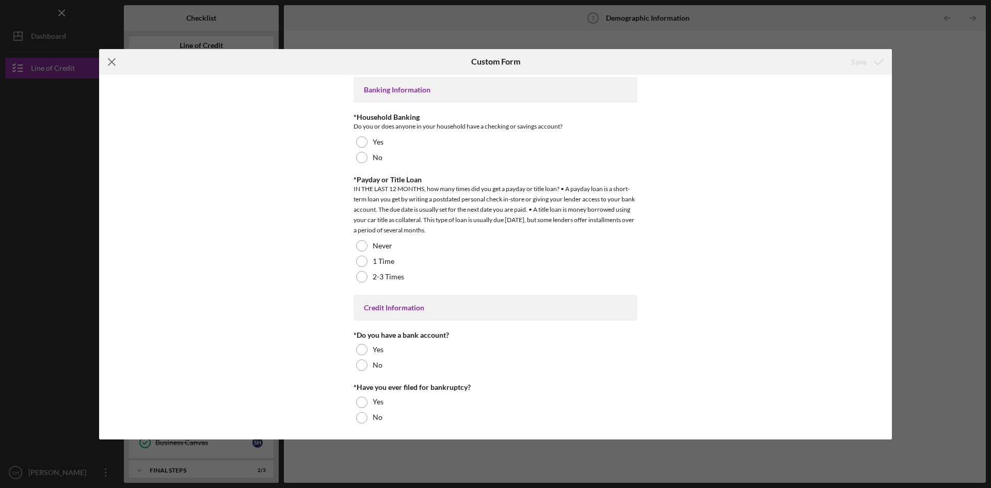
click at [114, 60] on line at bounding box center [111, 61] width 7 height 7
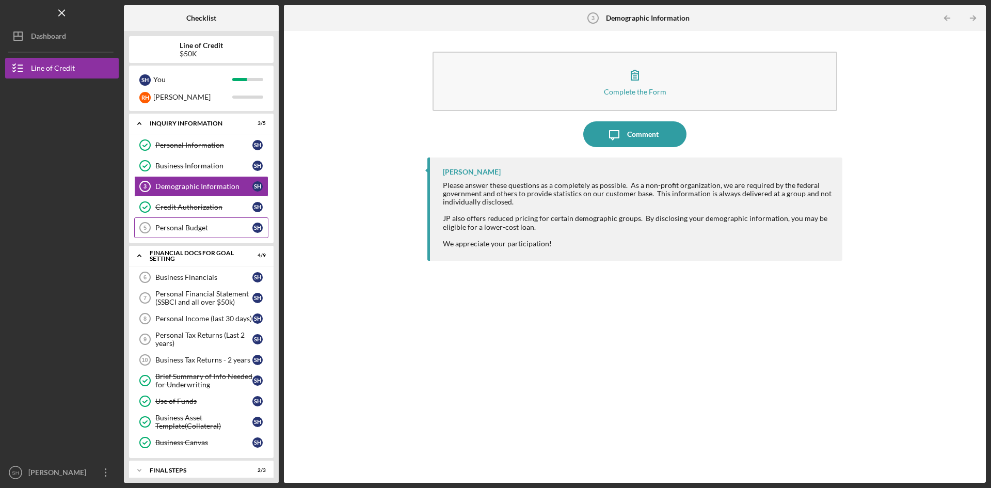
click at [200, 224] on div "Personal Budget" at bounding box center [203, 228] width 97 height 8
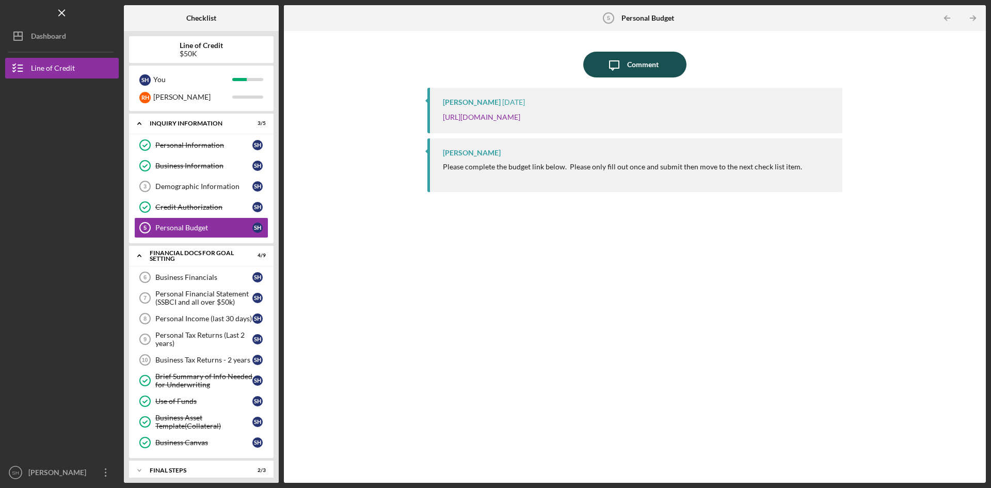
click at [642, 64] on div "Comment" at bounding box center [642, 65] width 31 height 26
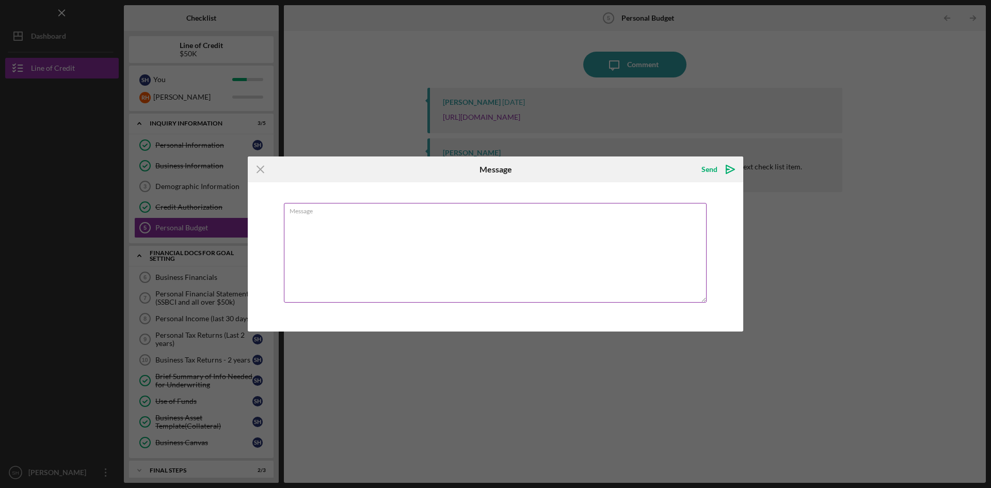
click at [320, 217] on textarea "Message" at bounding box center [495, 253] width 423 height 100
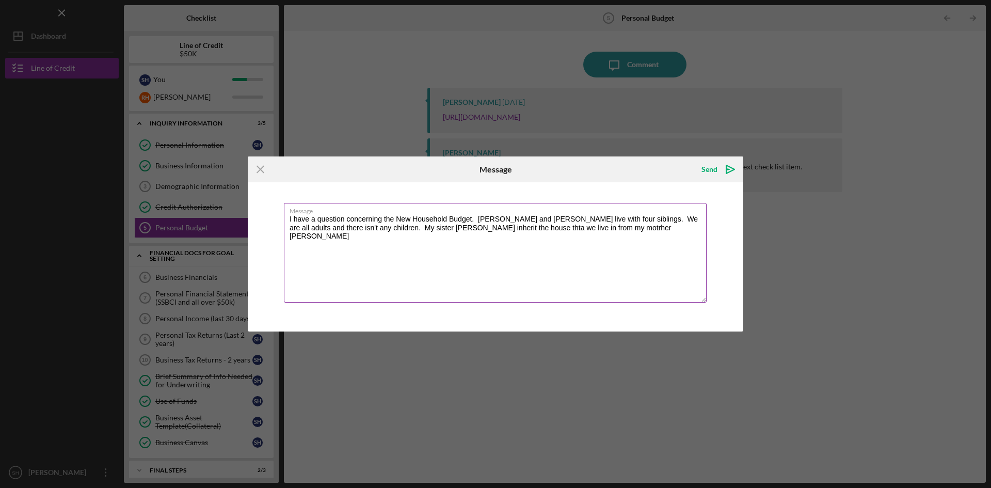
click at [463, 227] on textarea "I have a question concerning the New Household Budget. [PERSON_NAME] and [PERSO…" at bounding box center [495, 253] width 423 height 100
drag, startPoint x: 563, startPoint y: 228, endPoint x: 553, endPoint y: 232, distance: 10.9
click at [553, 232] on textarea "I have a question concerning the New Household Budget. [PERSON_NAME] and [PERSO…" at bounding box center [495, 253] width 423 height 100
click at [577, 230] on textarea "I have a question concerning the New Household Budget. [PERSON_NAME] and [PERSO…" at bounding box center [495, 253] width 423 height 100
drag, startPoint x: 689, startPoint y: 227, endPoint x: 636, endPoint y: 230, distance: 52.8
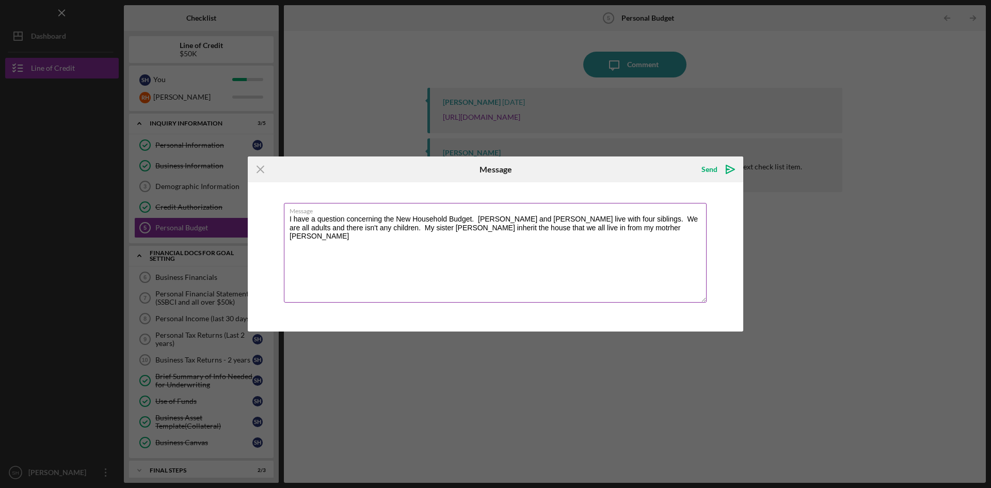
click at [636, 230] on textarea "I have a question concerning the New Household Budget. [PERSON_NAME] and [PERSO…" at bounding box center [495, 253] width 423 height 100
drag, startPoint x: 416, startPoint y: 237, endPoint x: 459, endPoint y: 239, distance: 43.4
click at [459, 239] on textarea "I have a question concerning the New Household Budget. [PERSON_NAME] and [PERSO…" at bounding box center [495, 253] width 423 height 100
drag, startPoint x: 454, startPoint y: 234, endPoint x: 489, endPoint y: 234, distance: 35.6
click at [489, 234] on textarea "I have a question concerning the New Household Budget. [PERSON_NAME] and [PERSO…" at bounding box center [495, 253] width 423 height 100
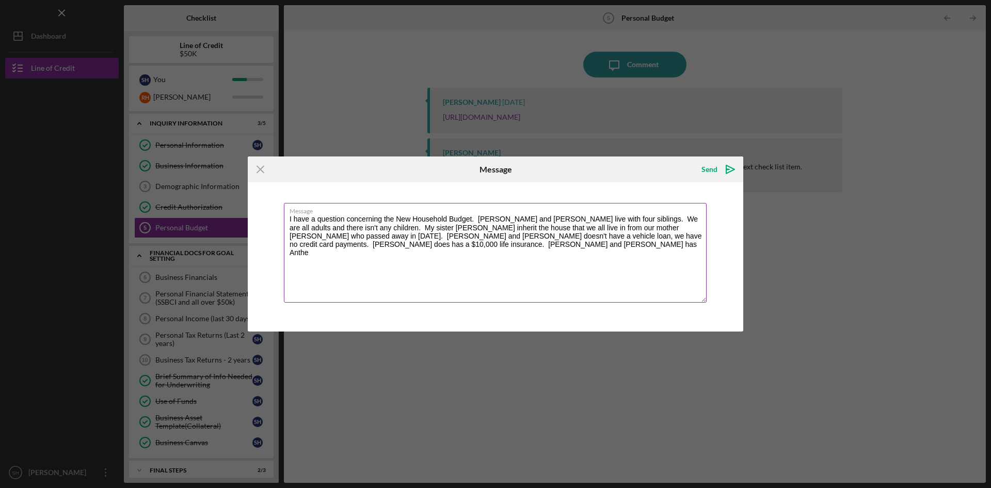
drag, startPoint x: 465, startPoint y: 245, endPoint x: 634, endPoint y: 246, distance: 168.8
click at [634, 246] on textarea "I have a question concerning the New Household Budget. [PERSON_NAME] and [PERSO…" at bounding box center [495, 253] width 423 height 100
drag, startPoint x: 327, startPoint y: 243, endPoint x: 630, endPoint y: 243, distance: 303.1
click at [630, 243] on textarea "I have a question concerning the New Household Budget. [PERSON_NAME] and [PERSO…" at bounding box center [495, 253] width 423 height 100
click at [618, 246] on textarea "I have a question concerning the New Household Budget. [PERSON_NAME] and [PERSO…" at bounding box center [495, 253] width 423 height 100
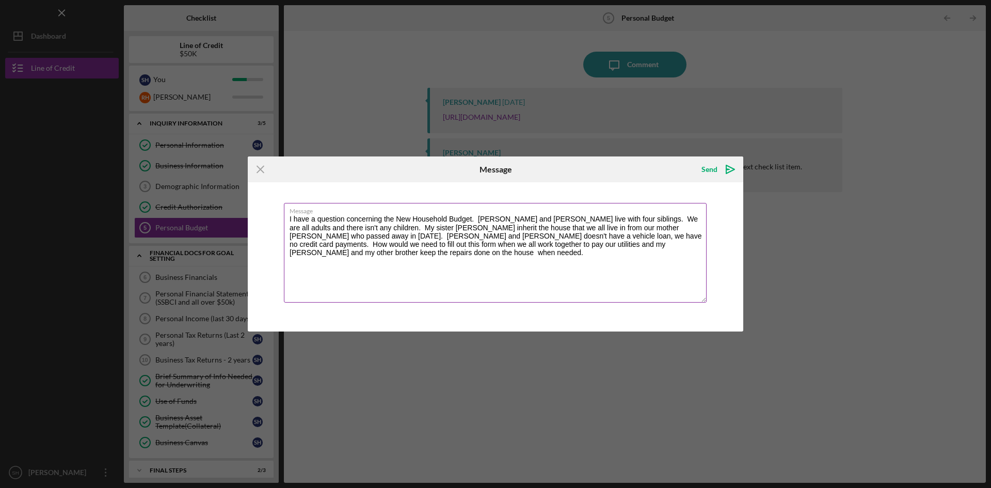
click at [620, 245] on textarea "I have a question concerning the New Household Budget. [PERSON_NAME] and [PERSO…" at bounding box center [495, 253] width 423 height 100
click at [406, 253] on textarea "I have a question concerning the New Household Budget. [PERSON_NAME] and [PERSO…" at bounding box center [495, 253] width 423 height 100
click at [466, 255] on textarea "I have a question concerning the New Household Budget. [PERSON_NAME] and [PERSO…" at bounding box center [495, 253] width 423 height 100
drag, startPoint x: 455, startPoint y: 252, endPoint x: 611, endPoint y: 255, distance: 155.4
click at [611, 255] on textarea "I have a question concerning the New Household Budget. [PERSON_NAME] and [PERSO…" at bounding box center [495, 253] width 423 height 100
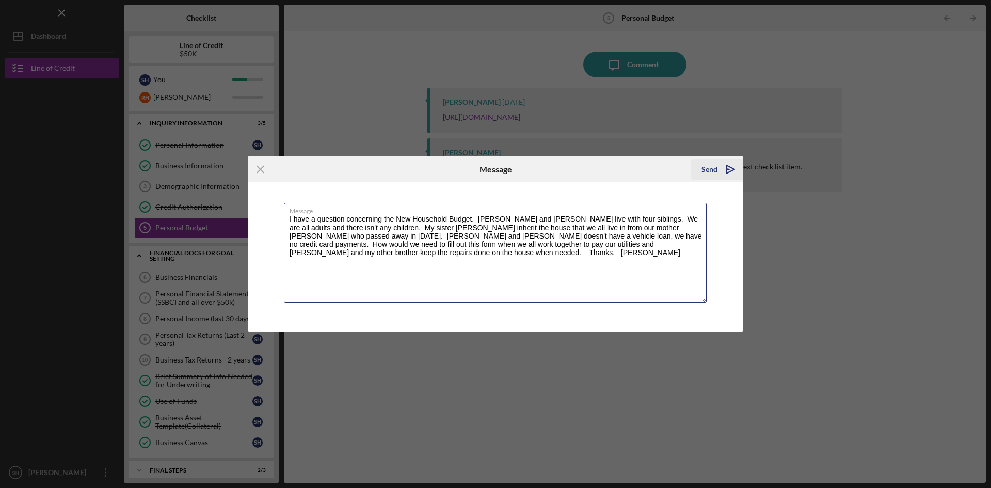
type textarea "I have a question concerning the New Household Budget. [PERSON_NAME] and [PERSO…"
click at [709, 165] on div "Send" at bounding box center [710, 169] width 16 height 21
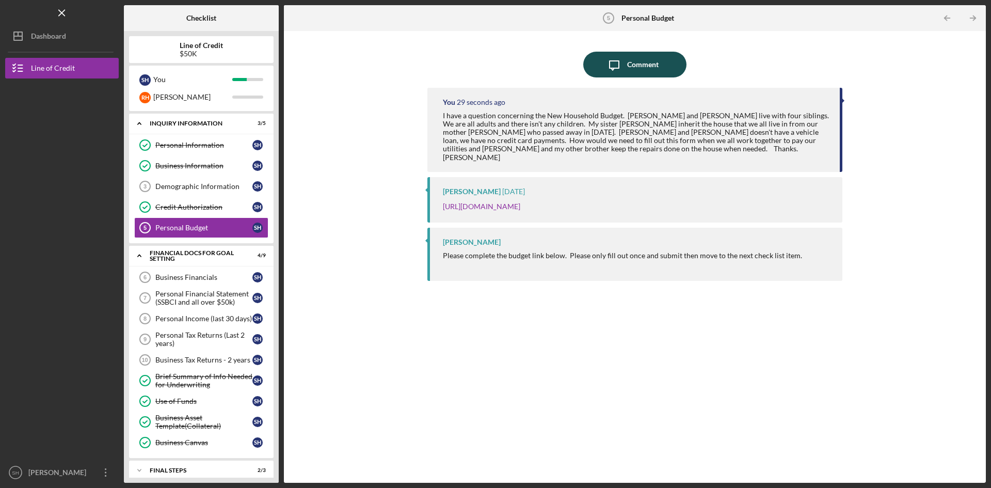
click at [636, 59] on div "Comment" at bounding box center [642, 65] width 31 height 26
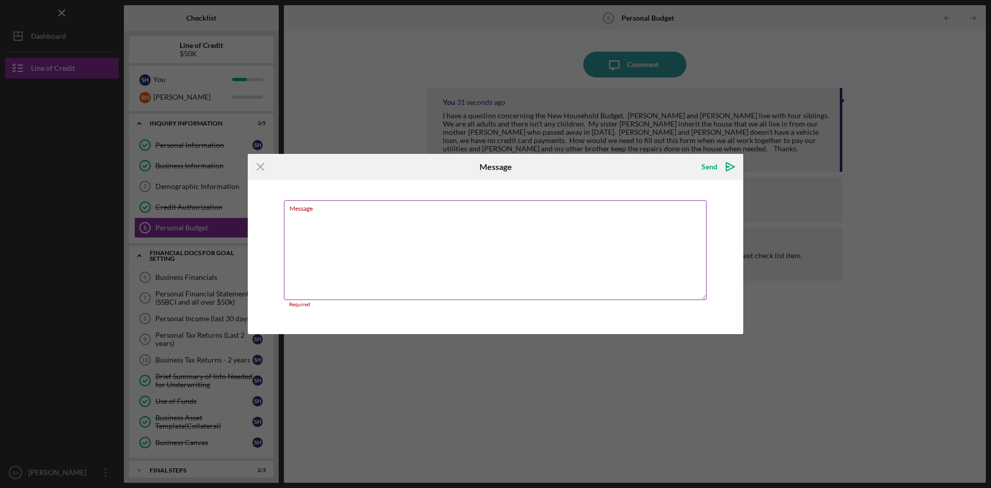
click at [314, 212] on div "Message Required" at bounding box center [495, 253] width 423 height 107
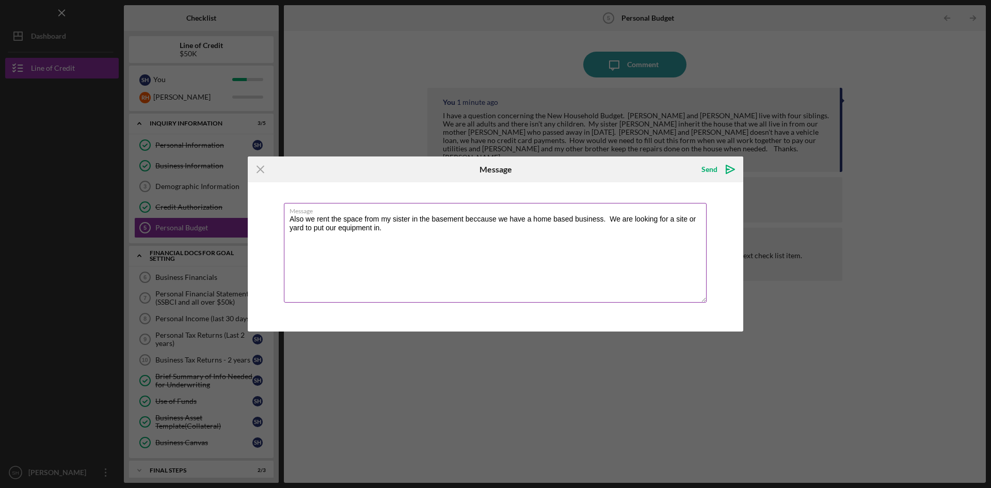
drag, startPoint x: 497, startPoint y: 219, endPoint x: 467, endPoint y: 221, distance: 30.5
click at [467, 221] on textarea "Also we rent the space from my sister in the basement beccause we have a home b…" at bounding box center [495, 253] width 423 height 100
type textarea "Also we rent the space from my sister in the basement because we have a home ba…"
click at [709, 167] on div "Send" at bounding box center [710, 169] width 16 height 21
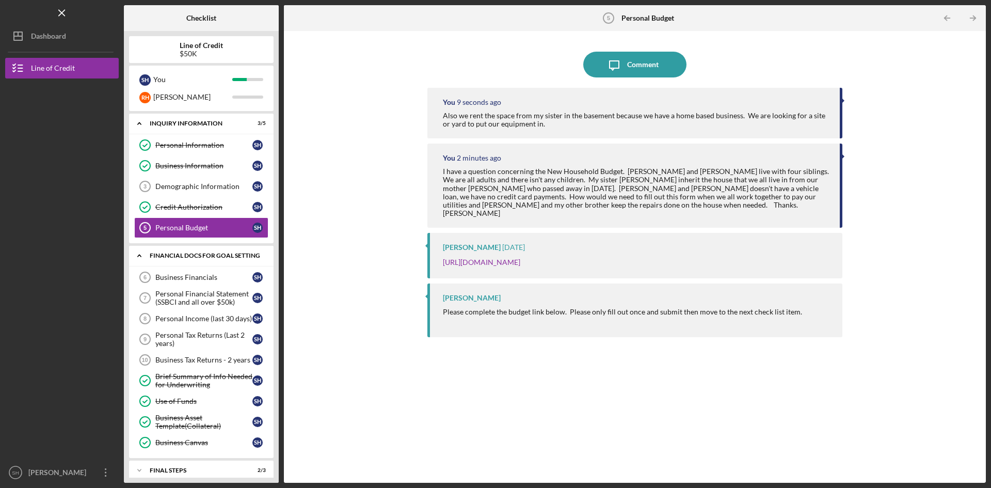
click at [138, 125] on polyline at bounding box center [139, 124] width 3 height 2
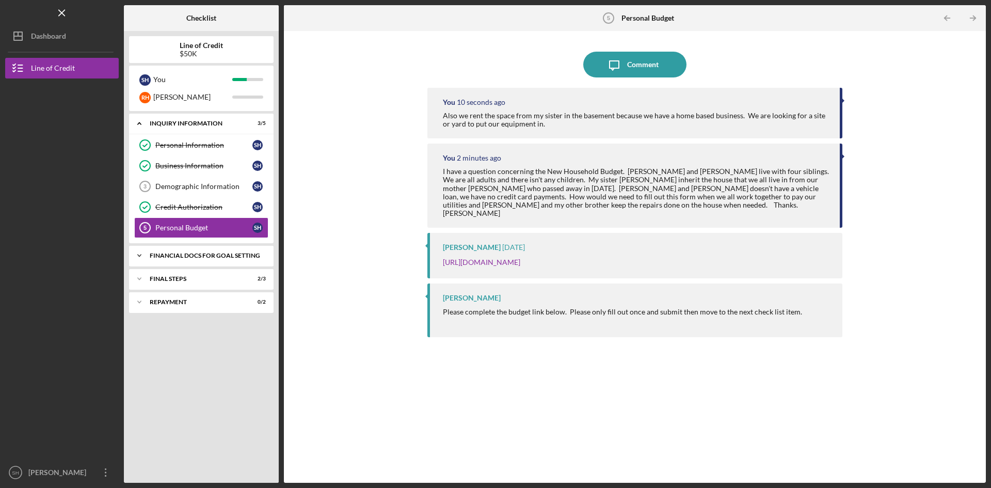
click at [138, 257] on icon "Icon/Expander" at bounding box center [139, 255] width 21 height 21
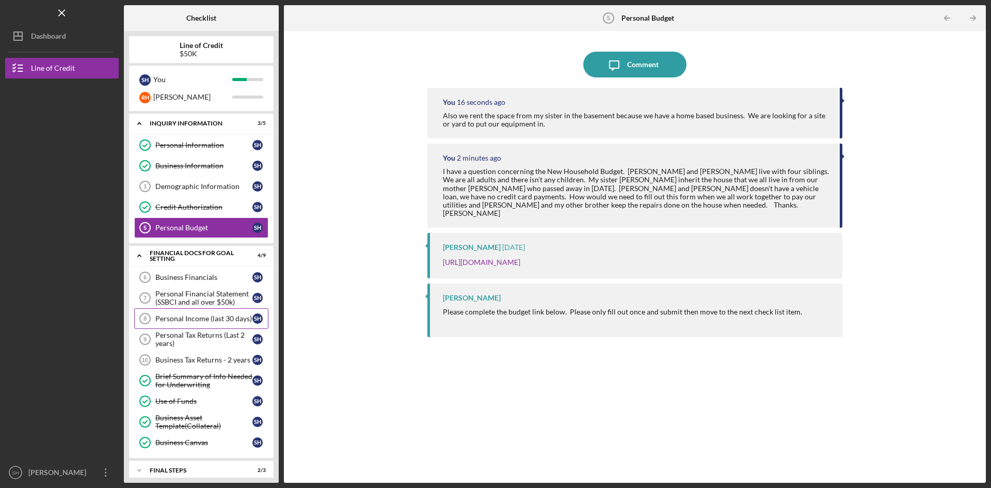
click at [183, 317] on div "Personal Income (last 30 days)" at bounding box center [203, 318] width 97 height 8
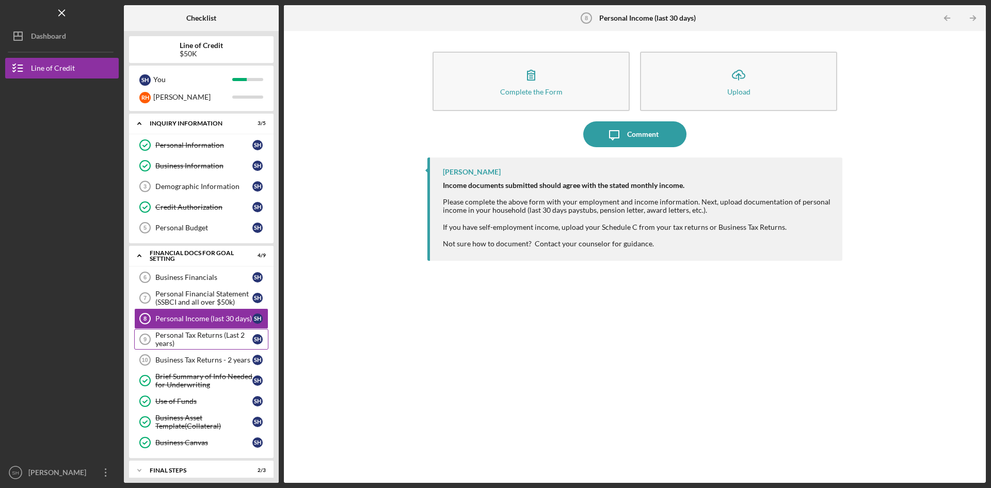
click at [212, 337] on div "Personal Tax Returns (Last 2 years)" at bounding box center [203, 339] width 97 height 17
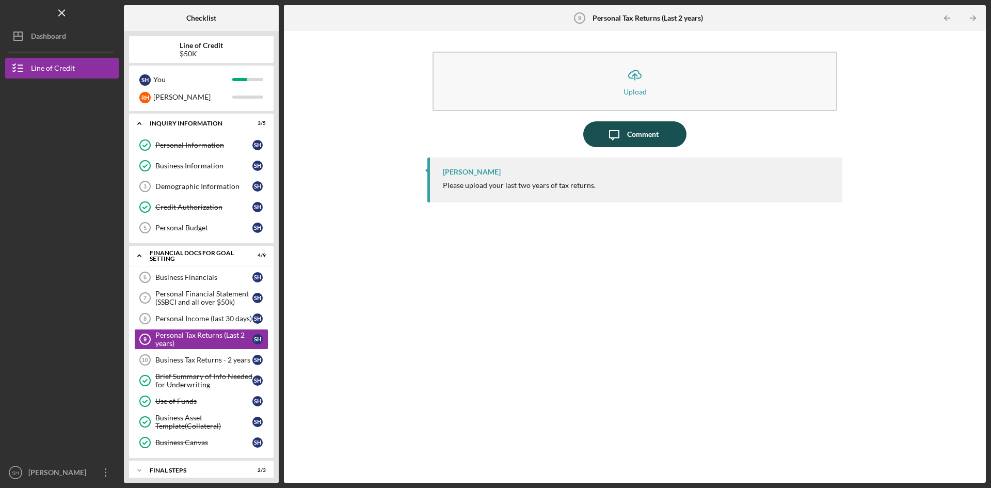
click at [644, 132] on div "Comment" at bounding box center [642, 134] width 31 height 26
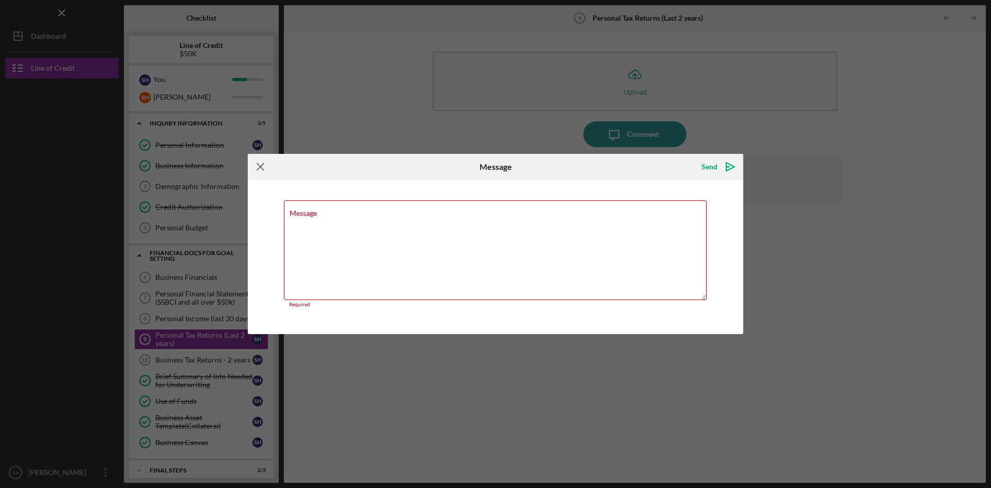
click at [261, 168] on icon "Icon/Menu Close" at bounding box center [261, 167] width 26 height 26
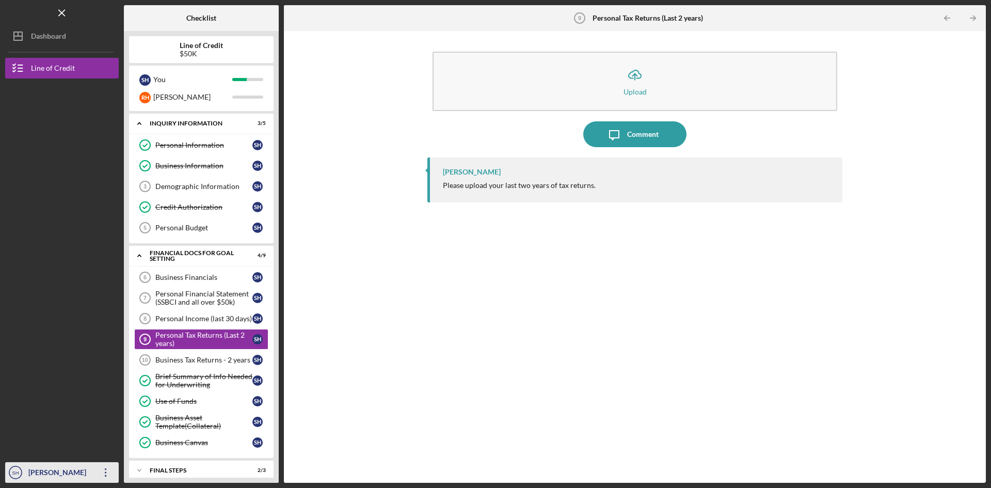
click at [70, 478] on div "[PERSON_NAME]" at bounding box center [59, 473] width 67 height 23
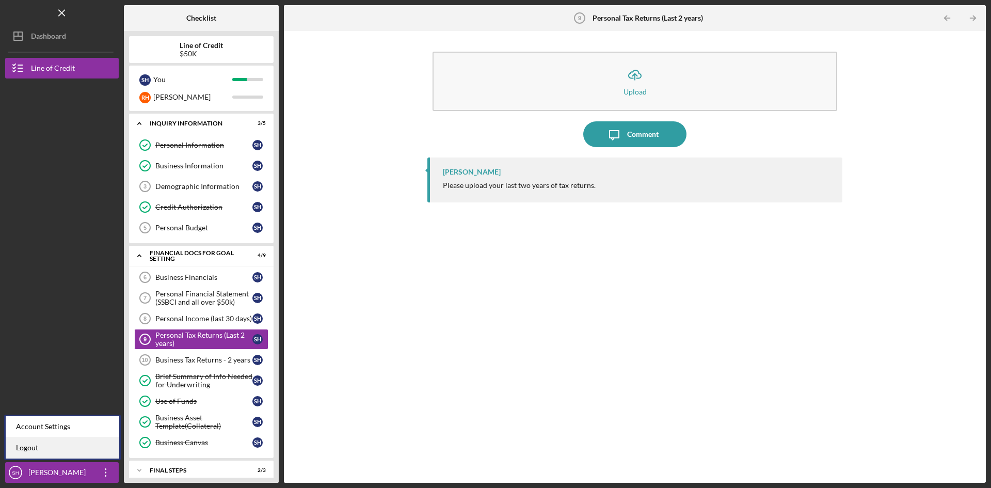
click at [32, 448] on link "Logout" at bounding box center [63, 447] width 114 height 21
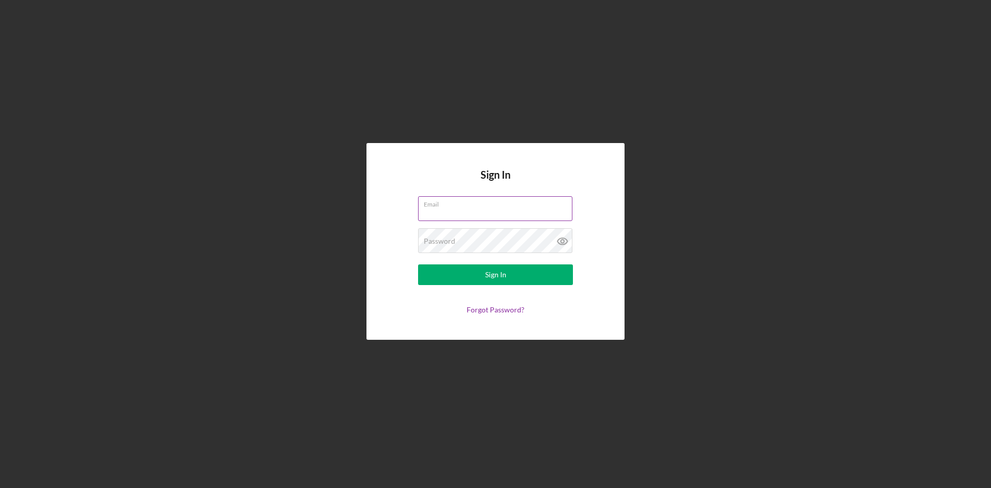
click at [469, 208] on input "Email" at bounding box center [495, 208] width 154 height 25
type input "[EMAIL_ADDRESS][DOMAIN_NAME]"
click at [473, 231] on div "Password Required" at bounding box center [495, 241] width 155 height 26
click at [498, 278] on div "Sign In" at bounding box center [495, 274] width 21 height 21
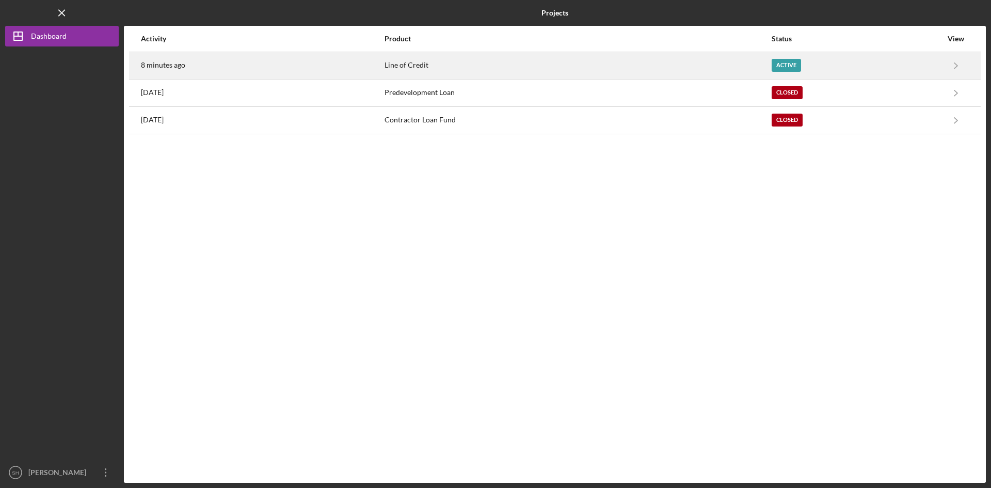
click at [789, 58] on div "Active" at bounding box center [857, 66] width 170 height 26
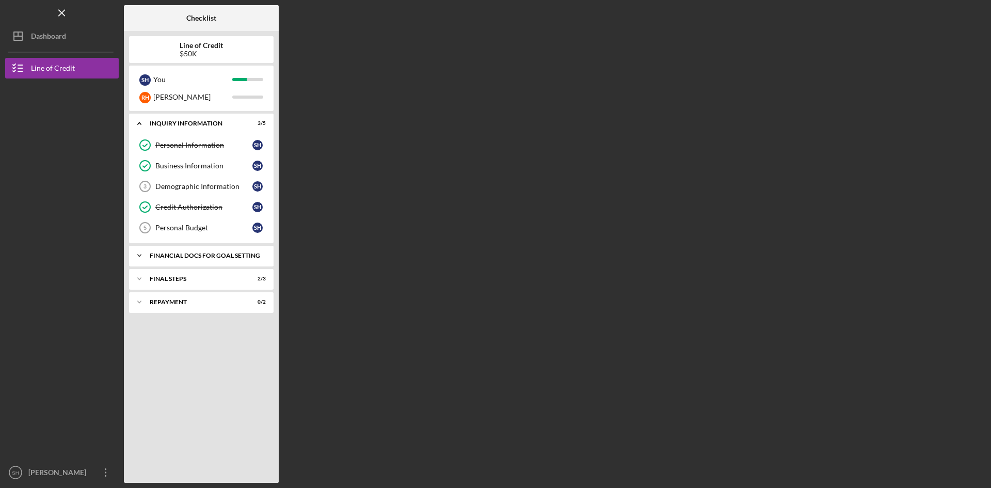
click at [194, 249] on div "Icon/Expander Financial Docs for Goal Setting 4 / 9" at bounding box center [201, 255] width 145 height 21
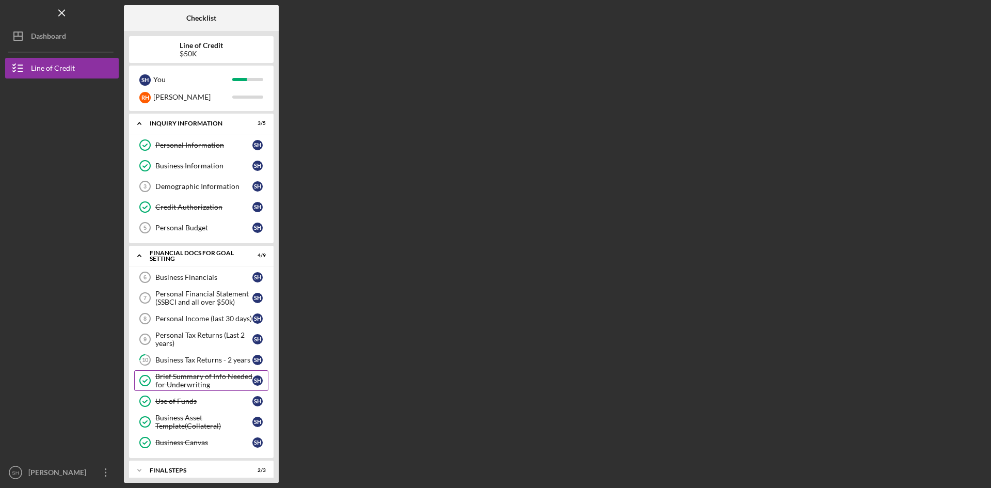
click at [184, 376] on div "Brief Summary of Info Needed for Underwriting" at bounding box center [203, 380] width 97 height 17
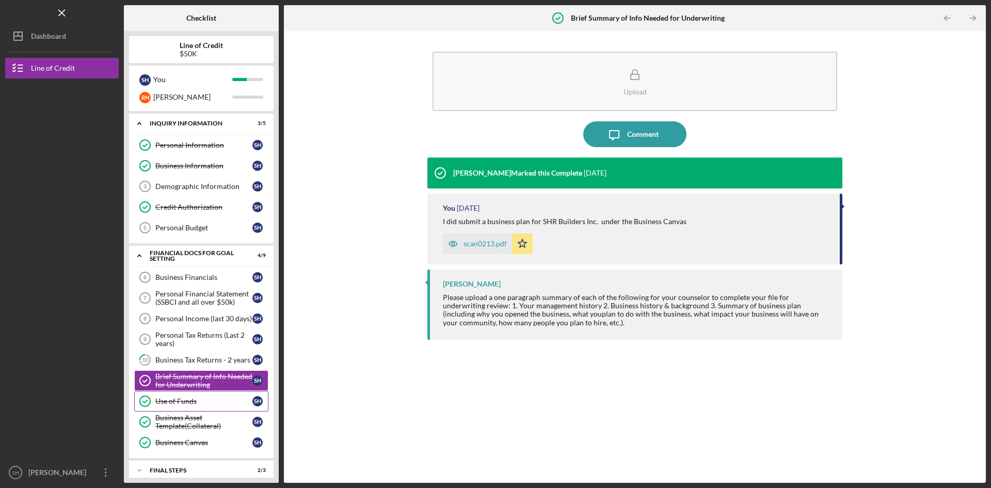
click at [182, 402] on div "Use of Funds" at bounding box center [203, 401] width 97 height 8
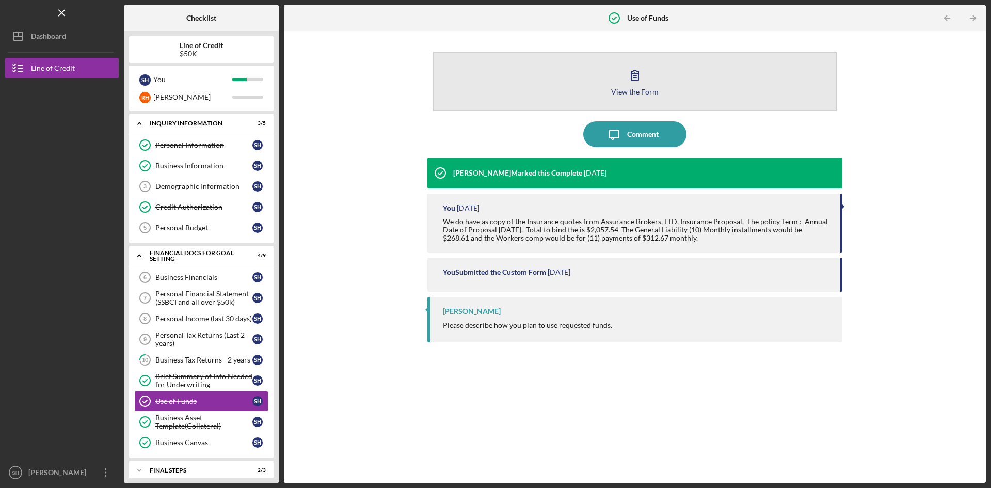
click at [624, 82] on icon "button" at bounding box center [635, 75] width 26 height 26
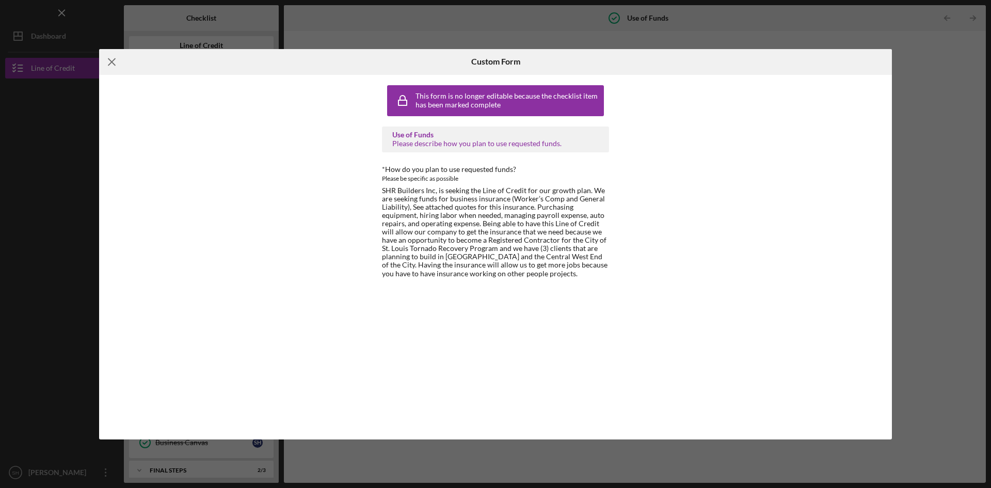
click at [118, 61] on icon "Icon/Menu Close" at bounding box center [112, 62] width 26 height 26
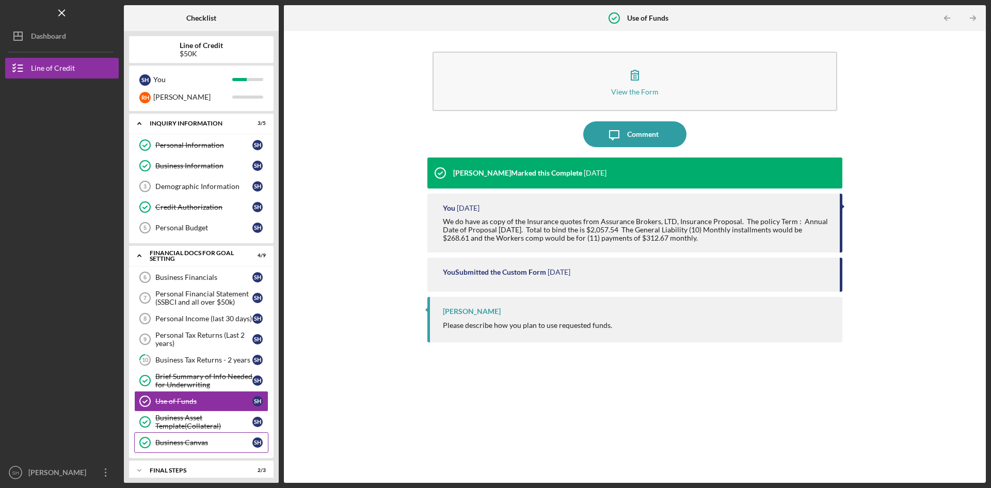
click at [198, 446] on div "Business Canvas" at bounding box center [203, 442] width 97 height 8
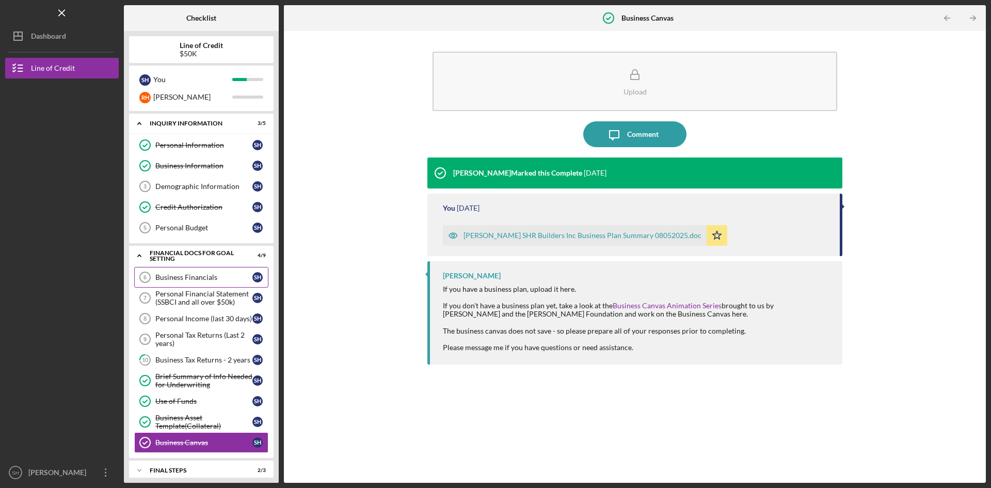
click at [209, 275] on div "Business Financials" at bounding box center [203, 277] width 97 height 8
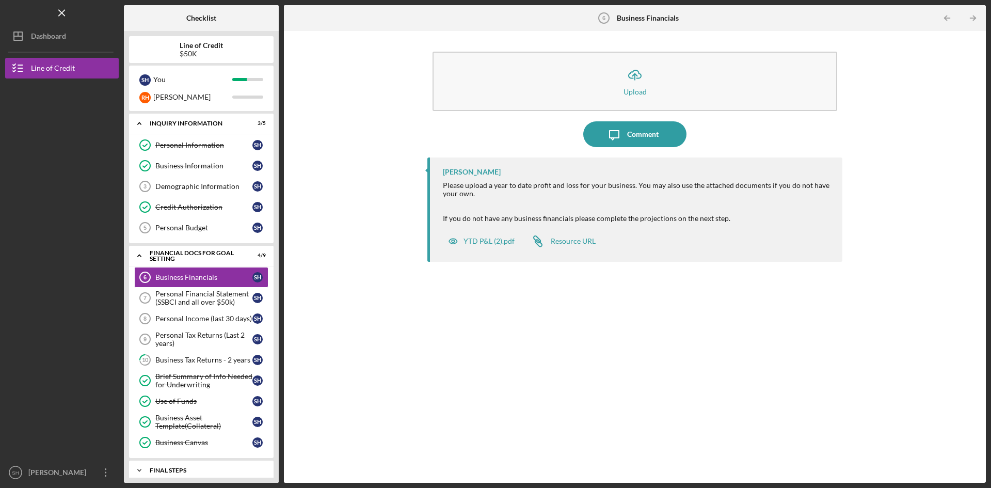
click at [169, 470] on div "FINAL STEPS" at bounding box center [205, 470] width 111 height 6
click at [160, 467] on div "Icon/Expander FINAL STEPS 2 / 3" at bounding box center [201, 470] width 145 height 21
drag, startPoint x: 276, startPoint y: 419, endPoint x: 279, endPoint y: 453, distance: 34.8
click at [279, 453] on div "Checklist Line of Credit $50K S H You R H Robert Icon/Expander INQUIRY INFORMAT…" at bounding box center [555, 244] width 862 height 478
click at [183, 468] on div "FINAL STEPS" at bounding box center [205, 470] width 111 height 6
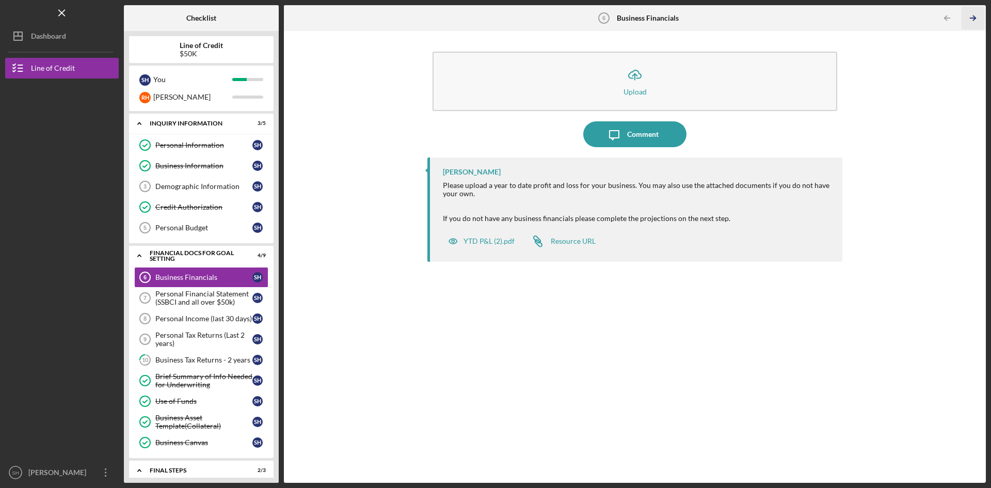
click at [968, 16] on icon "Icon/Table Pagination Arrow" at bounding box center [972, 18] width 23 height 23
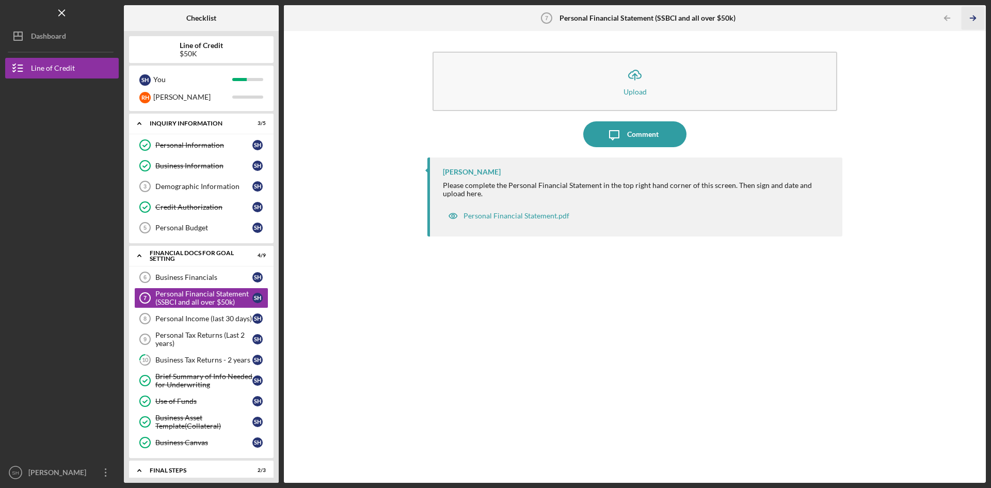
click at [978, 12] on icon "Icon/Table Pagination Arrow" at bounding box center [972, 18] width 23 height 23
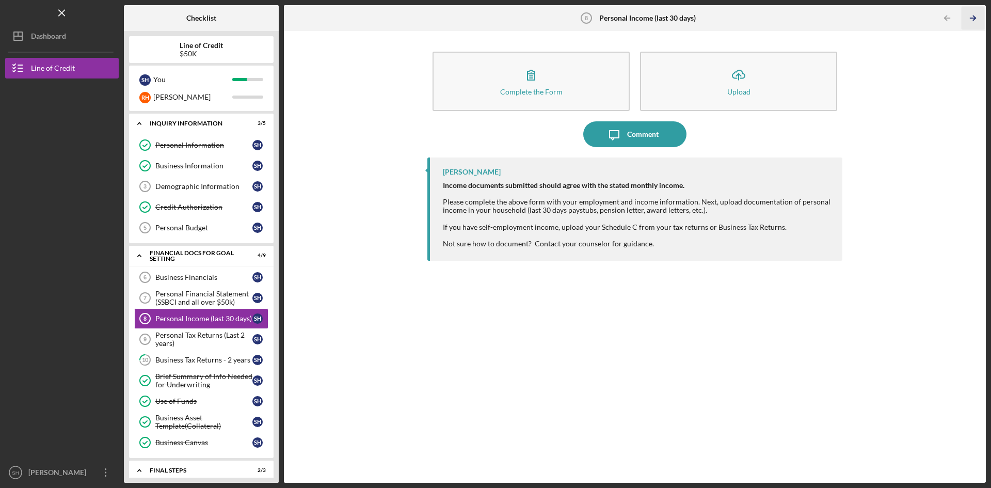
click at [977, 14] on icon "Icon/Table Pagination Arrow" at bounding box center [972, 18] width 23 height 23
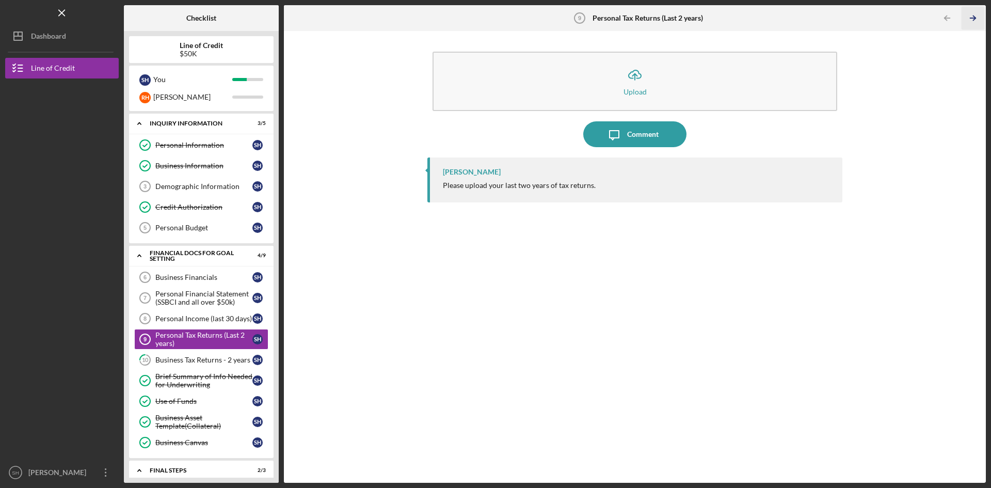
click at [977, 14] on icon "Icon/Table Pagination Arrow" at bounding box center [972, 18] width 23 height 23
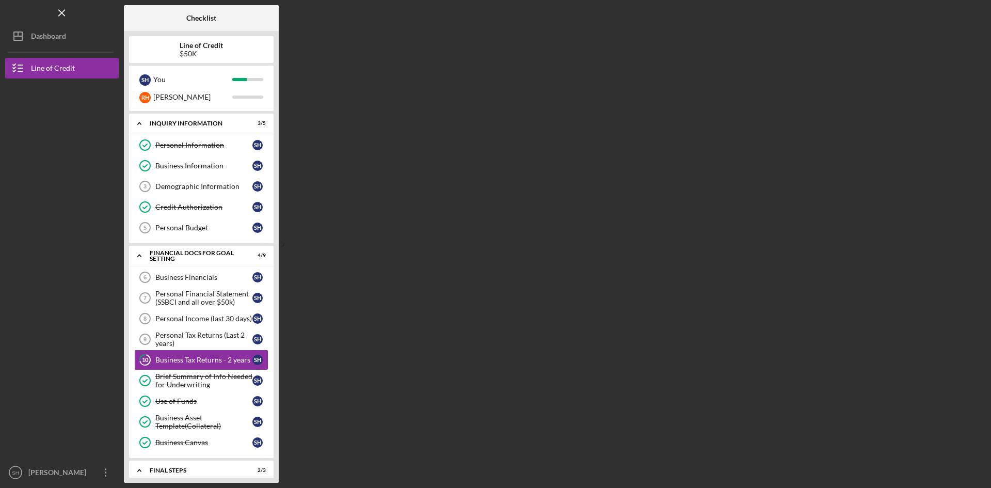
click at [977, 14] on div "Checklist Line of Credit $50K S H You R H Robert Icon/Expander INQUIRY INFORMAT…" at bounding box center [555, 244] width 862 height 478
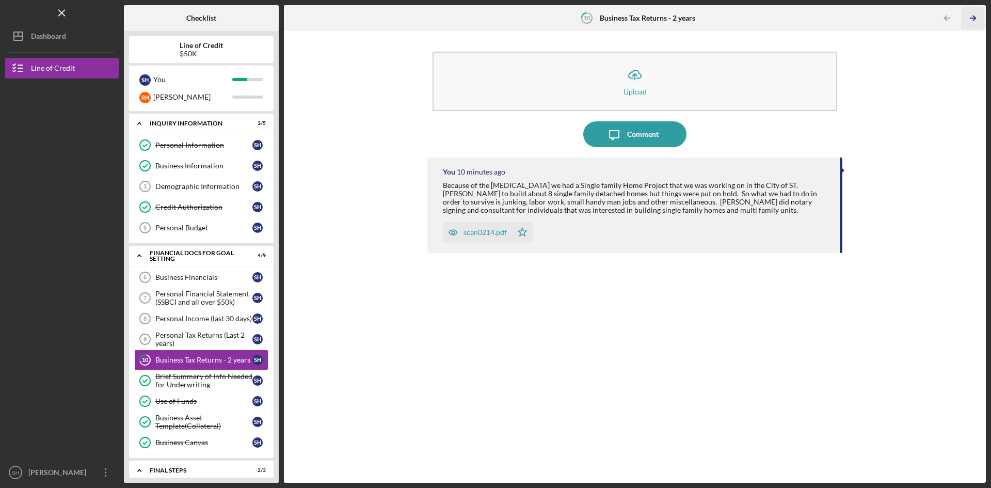
click at [975, 17] on polyline "button" at bounding box center [974, 18] width 3 height 5
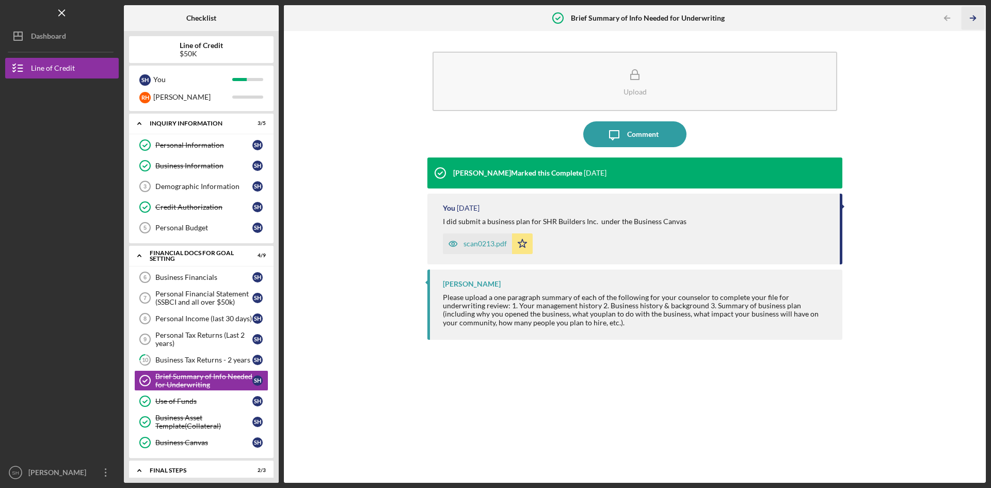
click at [975, 17] on polyline "button" at bounding box center [974, 18] width 3 height 5
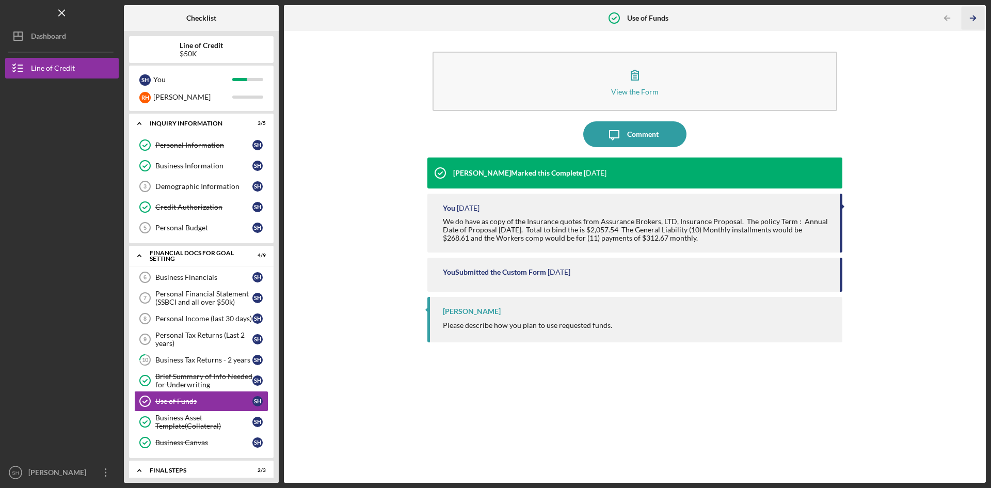
click at [975, 17] on polyline "button" at bounding box center [974, 18] width 3 height 5
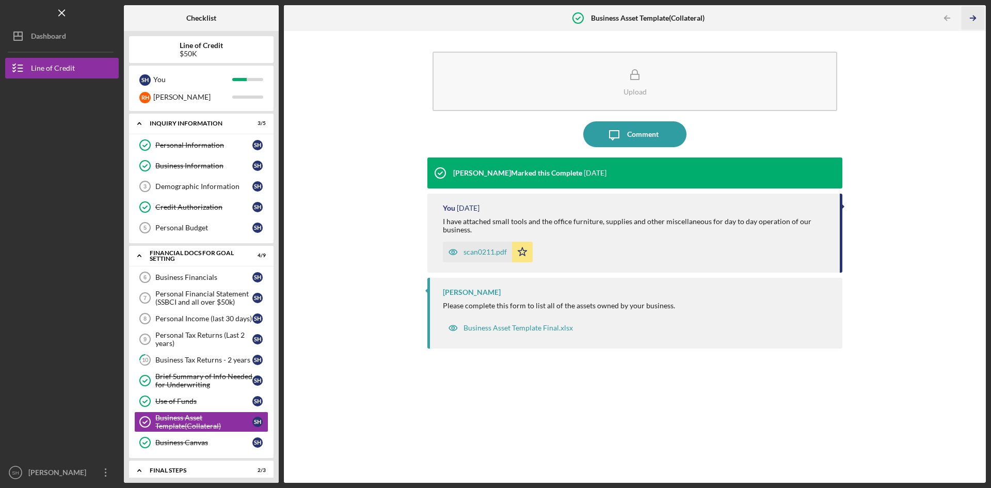
click at [975, 17] on polyline "button" at bounding box center [974, 18] width 3 height 5
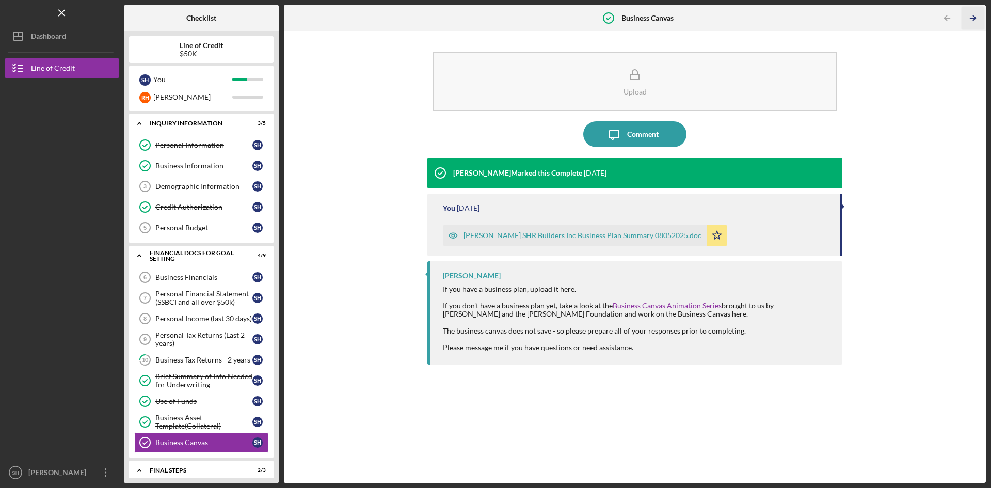
click at [975, 17] on polyline "button" at bounding box center [974, 18] width 3 height 5
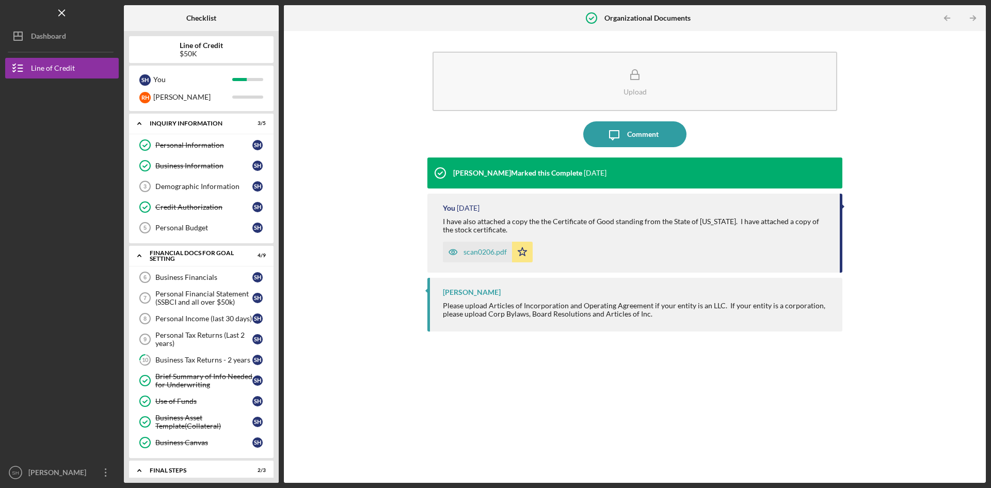
scroll to position [100, 0]
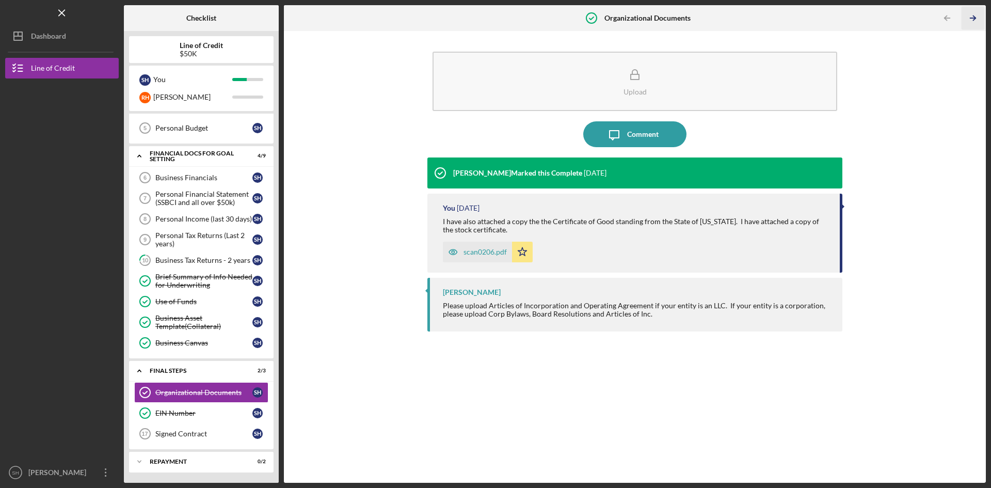
click at [973, 11] on icon "Icon/Table Pagination Arrow" at bounding box center [972, 18] width 23 height 23
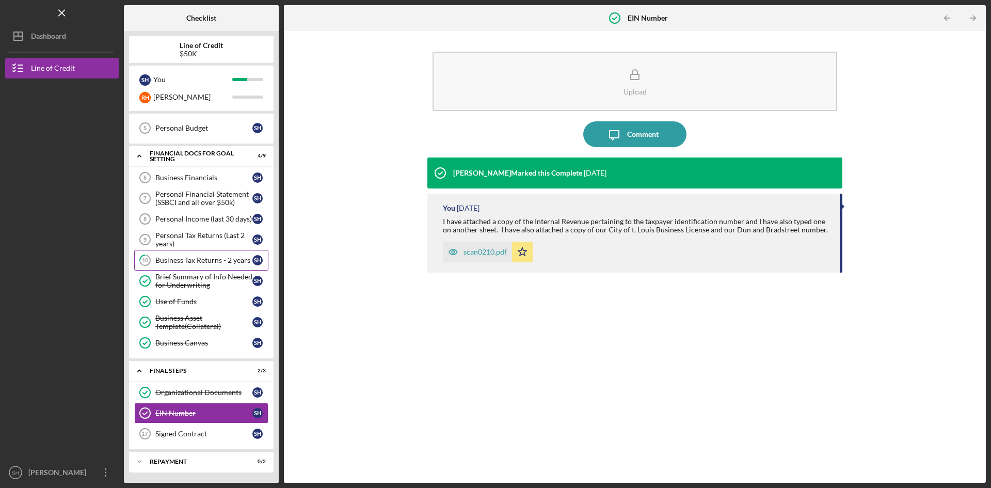
click at [209, 260] on div "Business Tax Returns - 2 years" at bounding box center [203, 260] width 97 height 8
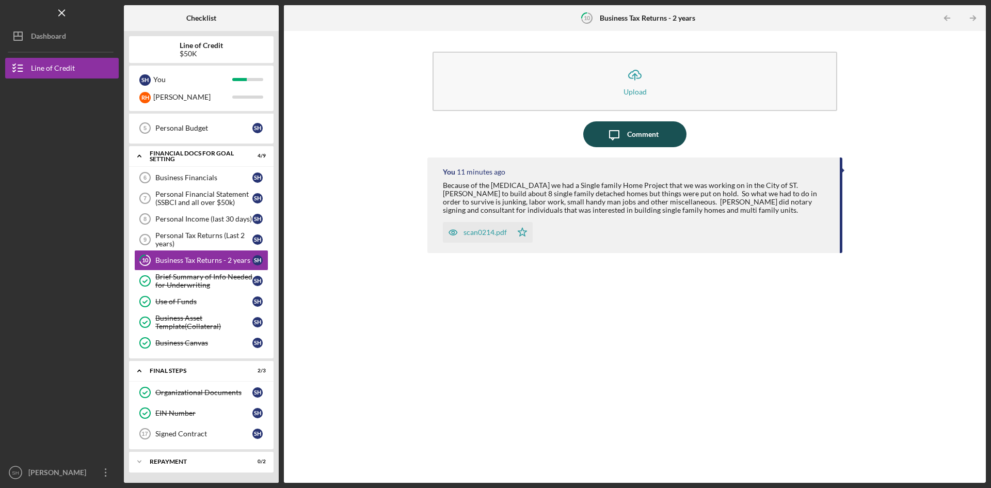
click at [637, 135] on div "Comment" at bounding box center [642, 134] width 31 height 26
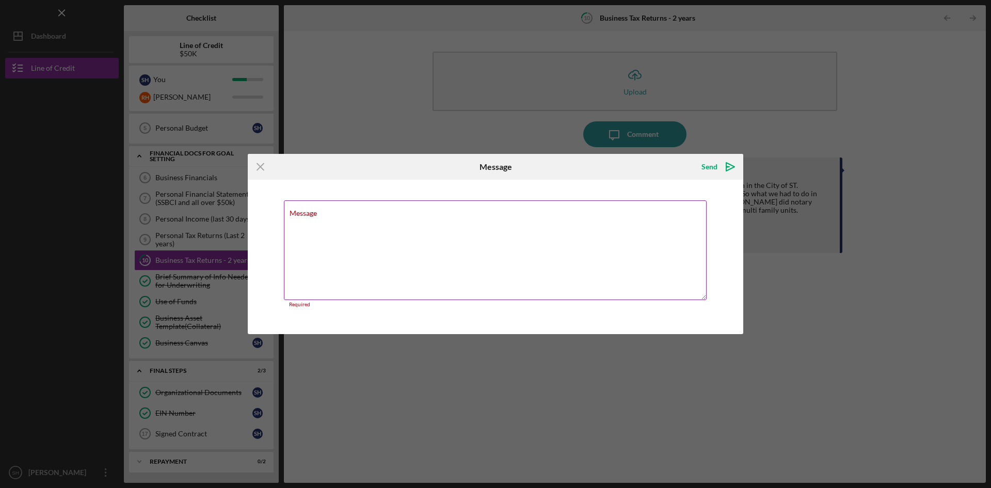
click at [320, 215] on div "Message Required" at bounding box center [495, 253] width 423 height 107
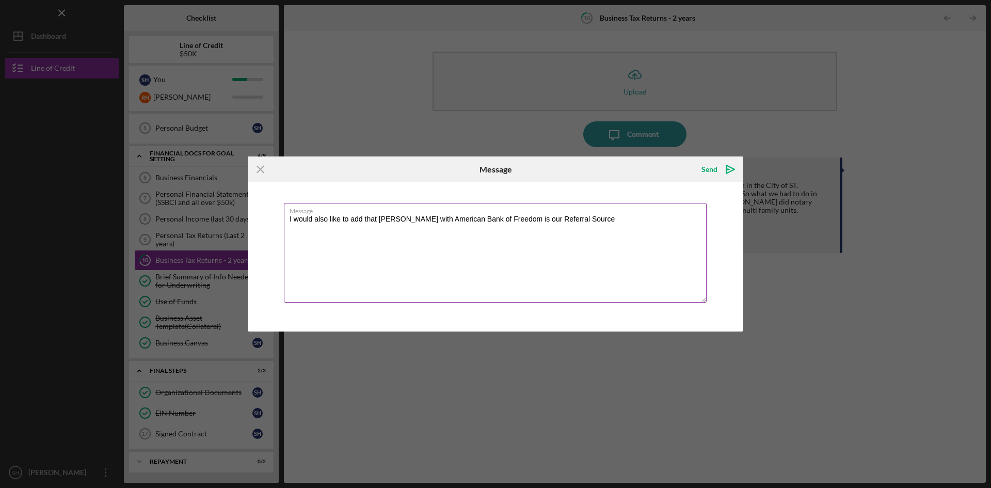
click at [608, 218] on textarea "I would also like to add that Cheryl Chisholm with American Bank of Freedom is …" at bounding box center [495, 253] width 423 height 100
click at [421, 228] on textarea "I would also like to add that Cheryl Chisholm with American Bank of Freedom is …" at bounding box center [495, 253] width 423 height 100
click at [469, 228] on textarea "I would also like to add that Cheryl Chisholm with American Bank of Freedom is …" at bounding box center [495, 253] width 423 height 100
type textarea "I would also like to add that Cheryl Chisholm with American Bank of Freedom is …"
click at [714, 171] on div "Send" at bounding box center [710, 169] width 16 height 21
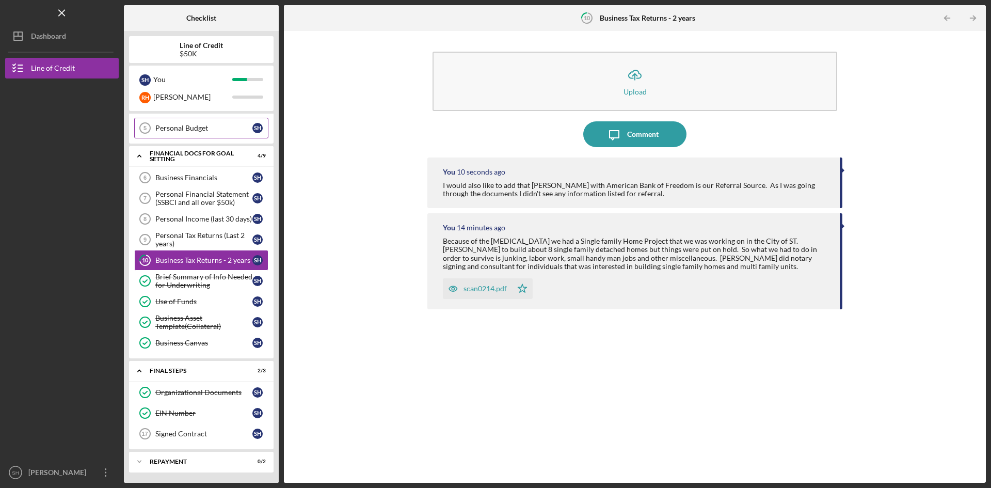
click at [197, 124] on div "Personal Budget" at bounding box center [203, 128] width 97 height 8
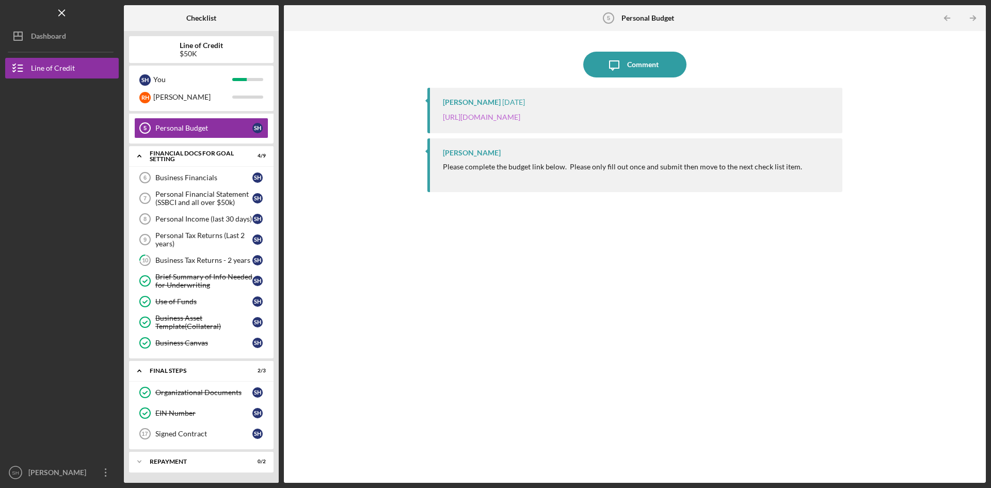
click at [520, 115] on link "[URL][DOMAIN_NAME]" at bounding box center [481, 117] width 77 height 9
